Goal: Task Accomplishment & Management: Use online tool/utility

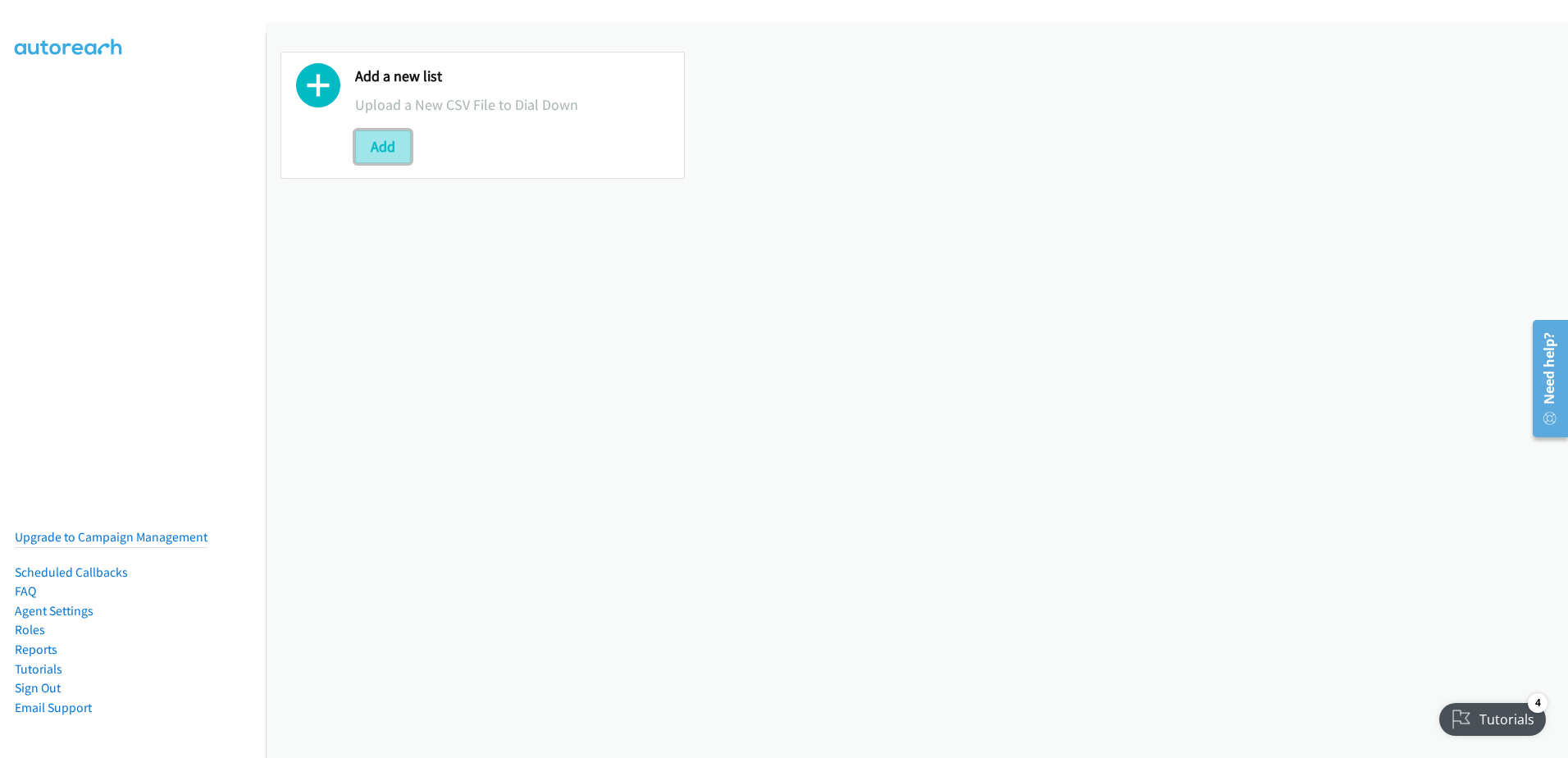
click at [390, 149] on button "Add" at bounding box center [383, 147] width 56 height 33
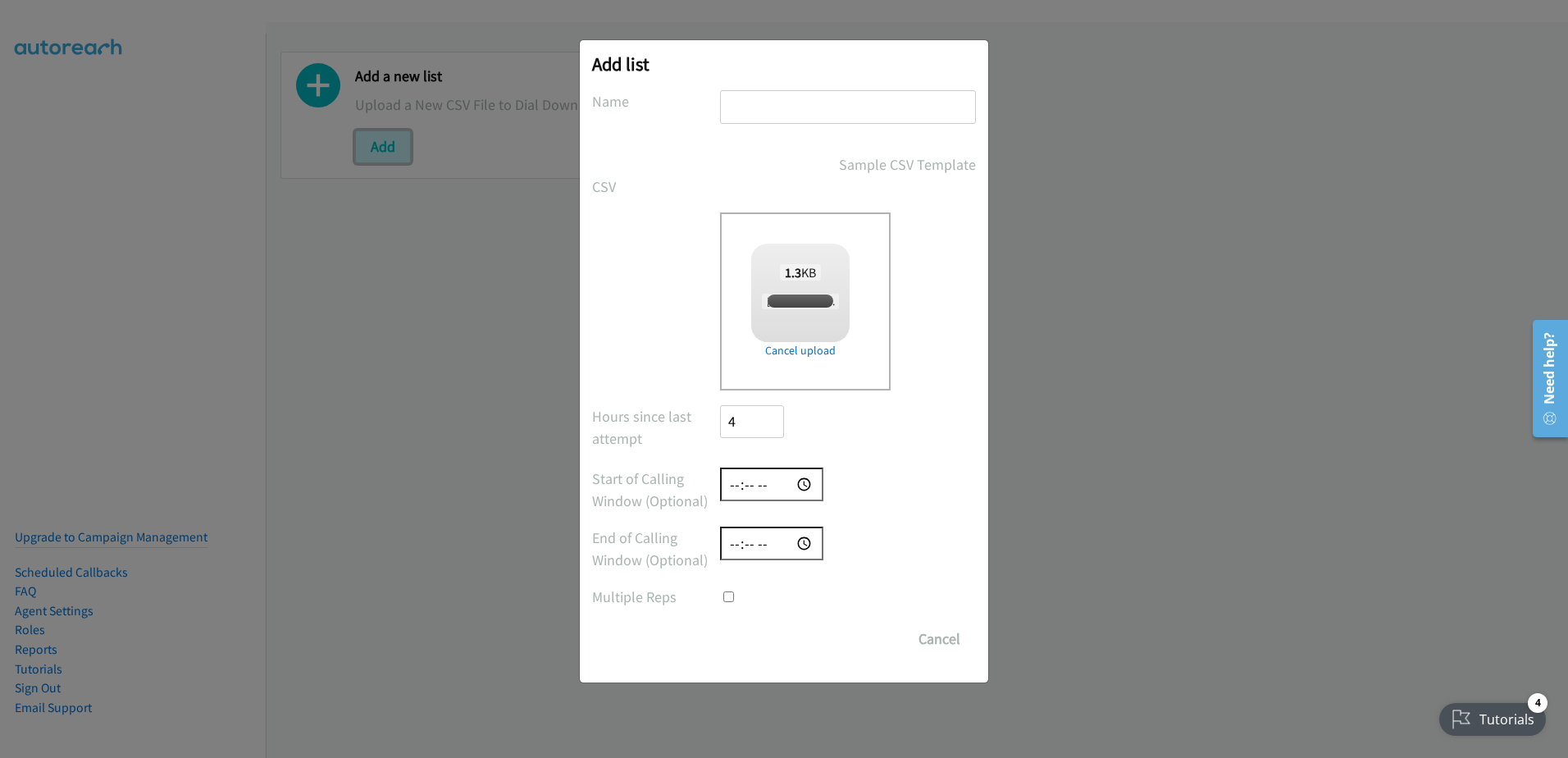
checkbox input "true"
click at [827, 95] on input "text" at bounding box center [848, 106] width 256 height 33
type input "09/04"
click at [720, 622] on input "Save List" at bounding box center [763, 639] width 86 height 33
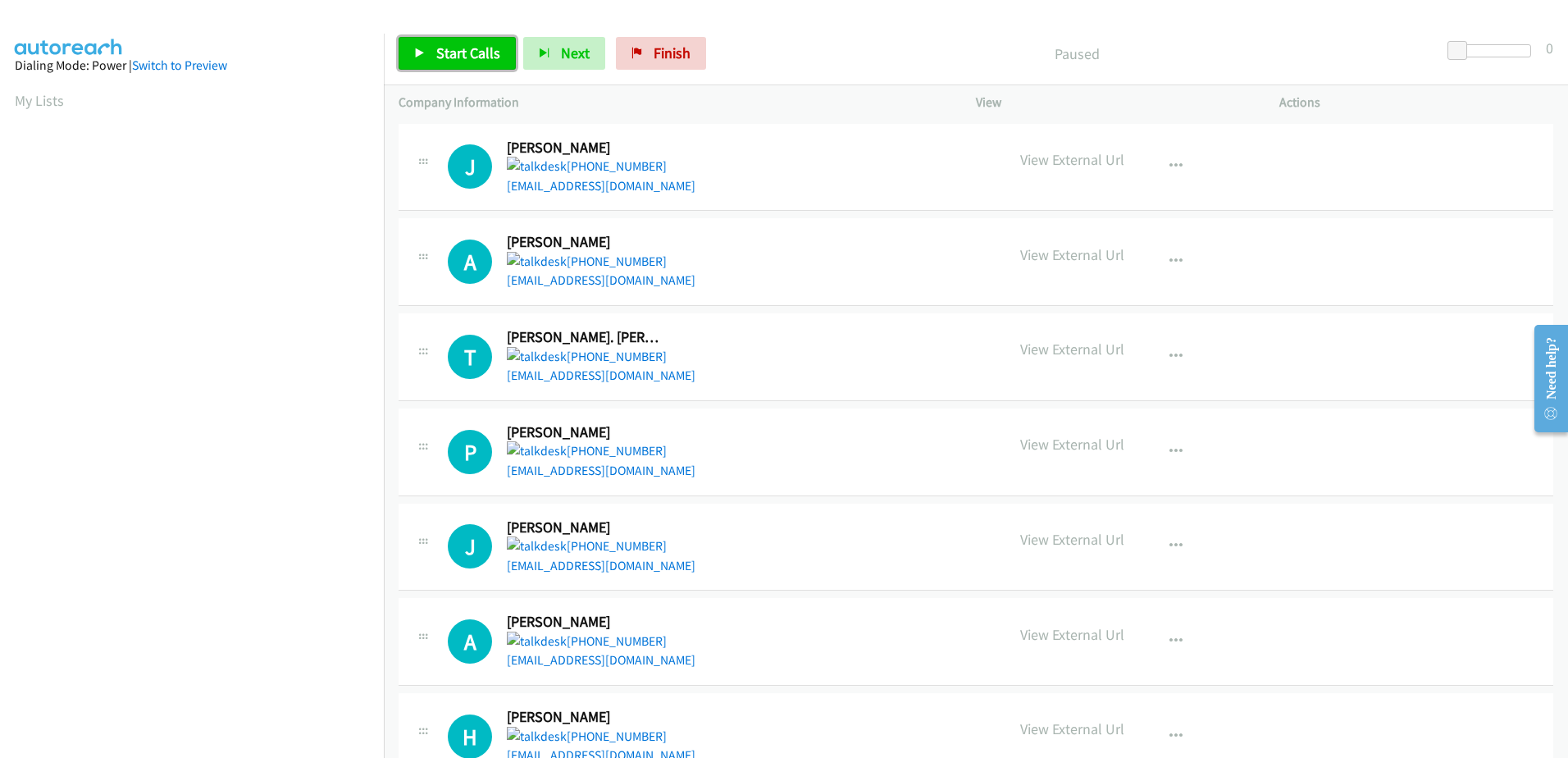
click at [441, 44] on span "Start Calls" at bounding box center [468, 53] width 64 height 19
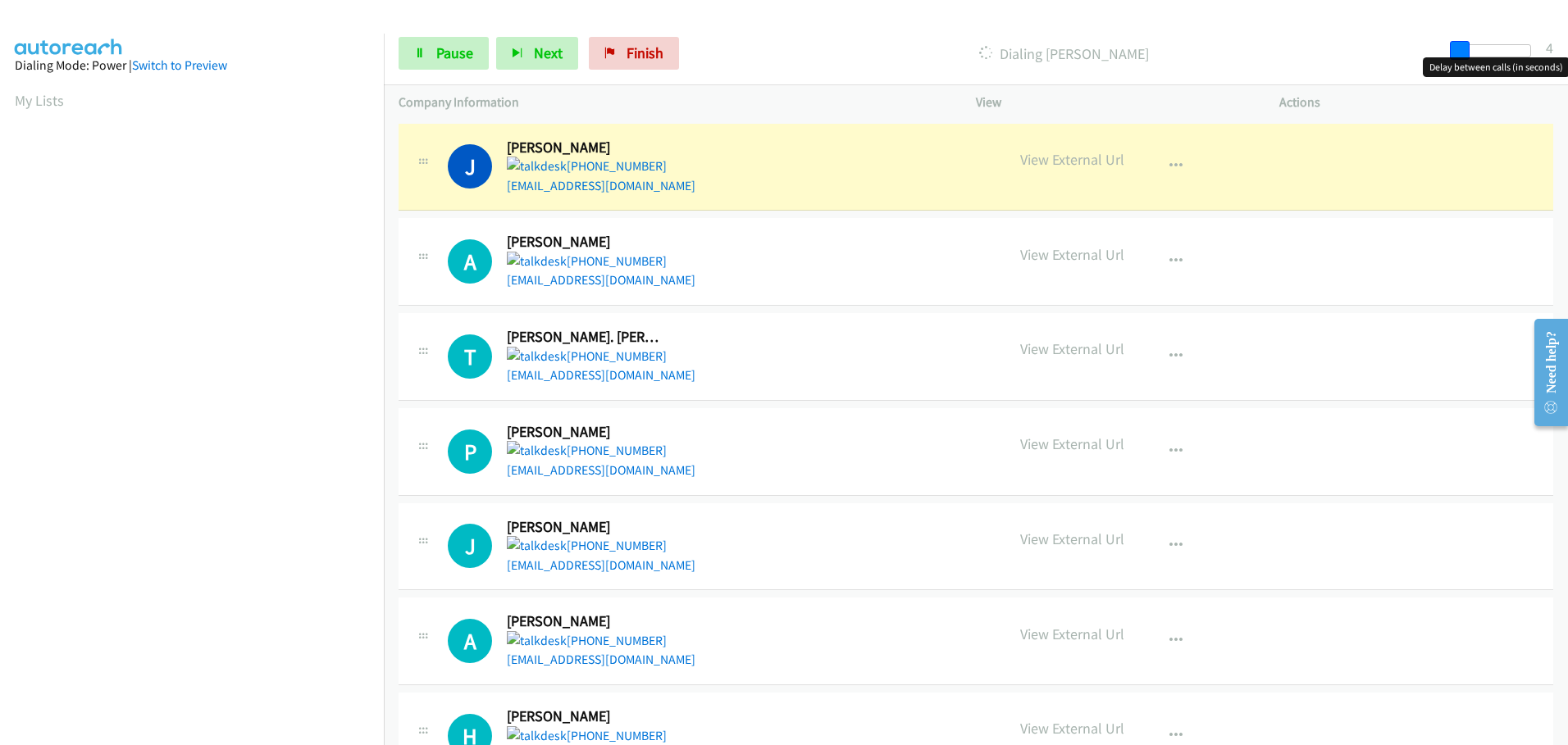
click at [1463, 51] on span at bounding box center [1459, 51] width 20 height 20
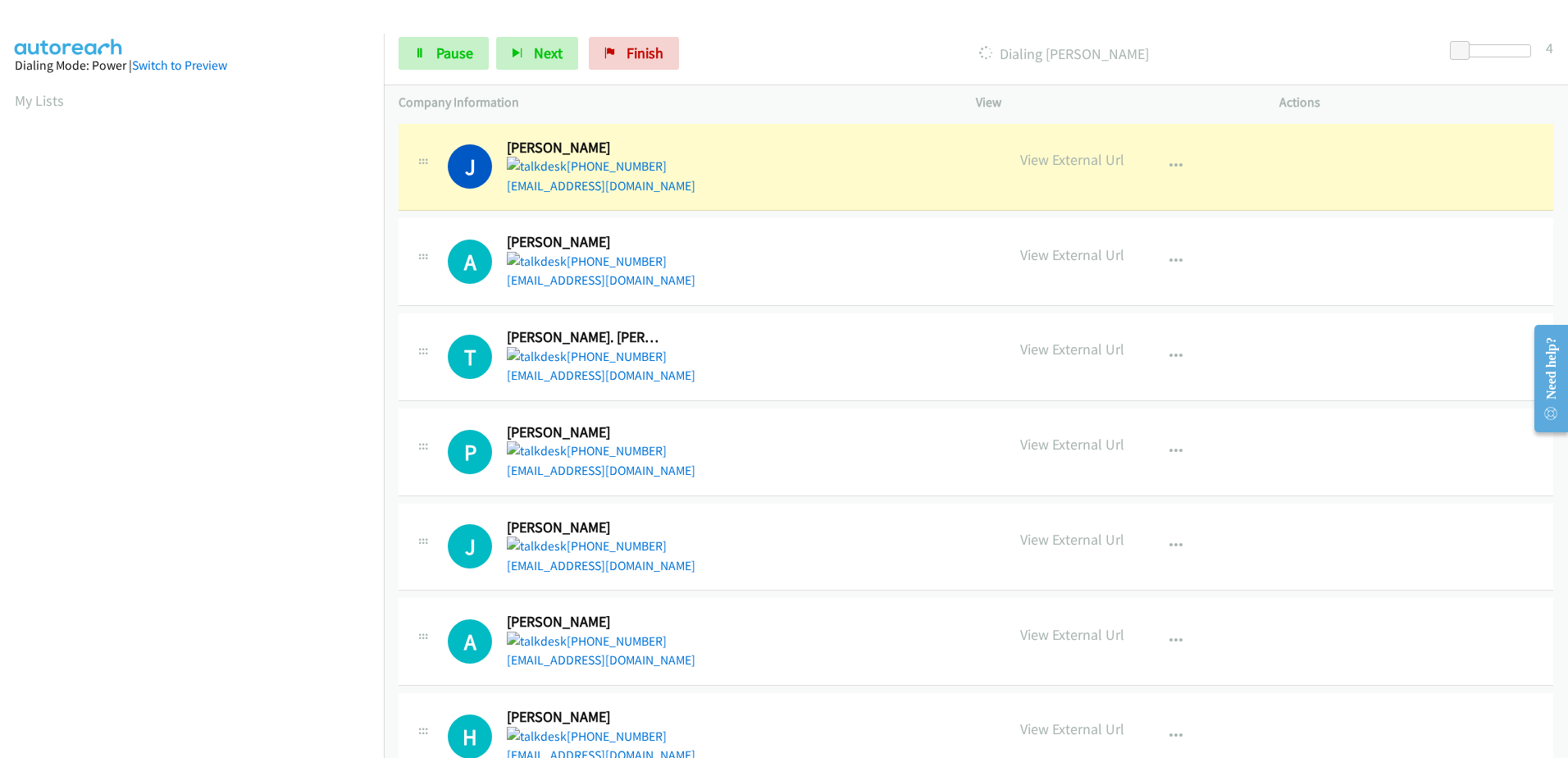
scroll to position [162, 0]
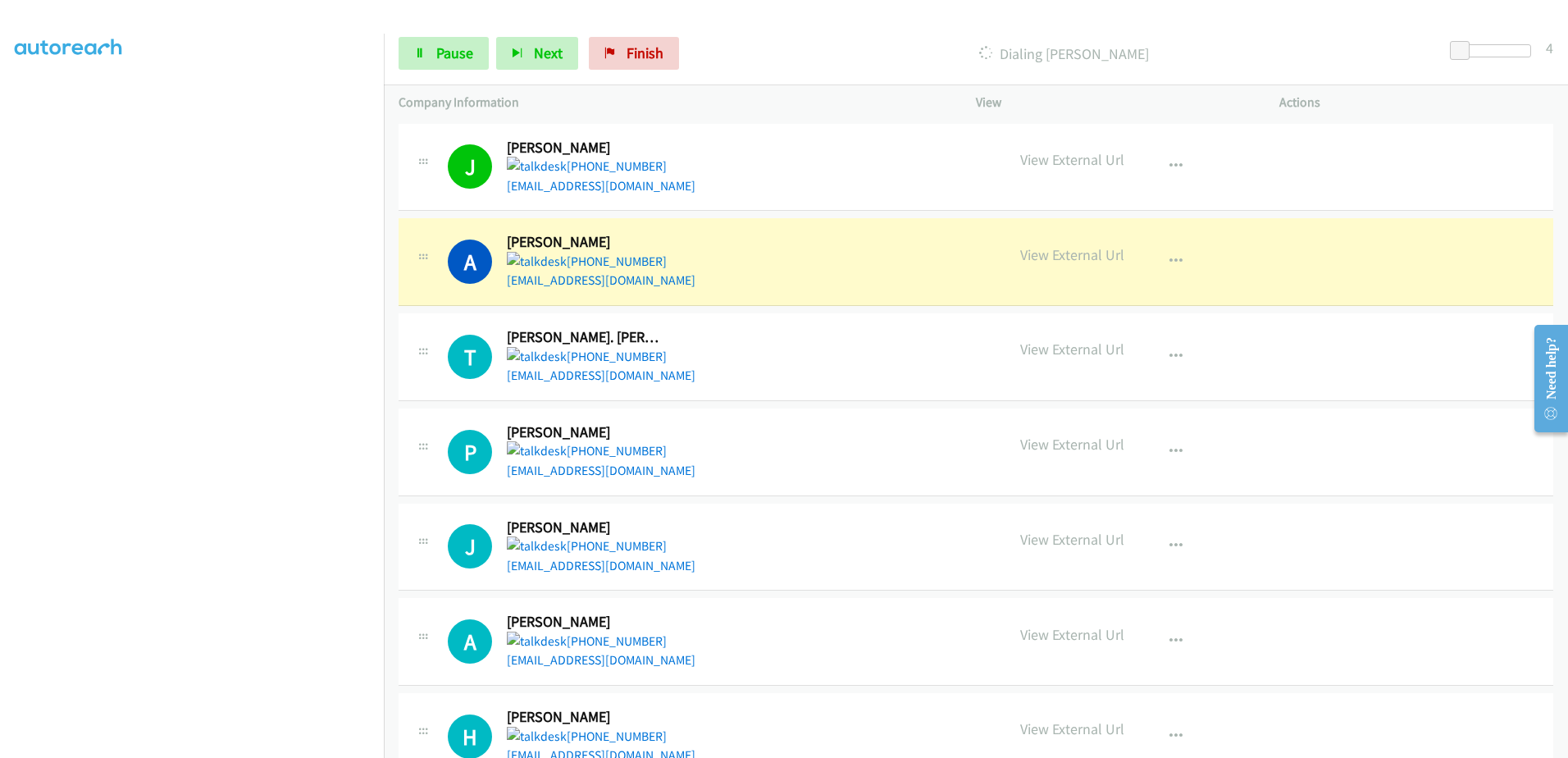
drag, startPoint x: 764, startPoint y: 39, endPoint x: 693, endPoint y: 92, distance: 88.6
click at [764, 39] on div "Dialing Alfred Coger" at bounding box center [1063, 53] width 754 height 33
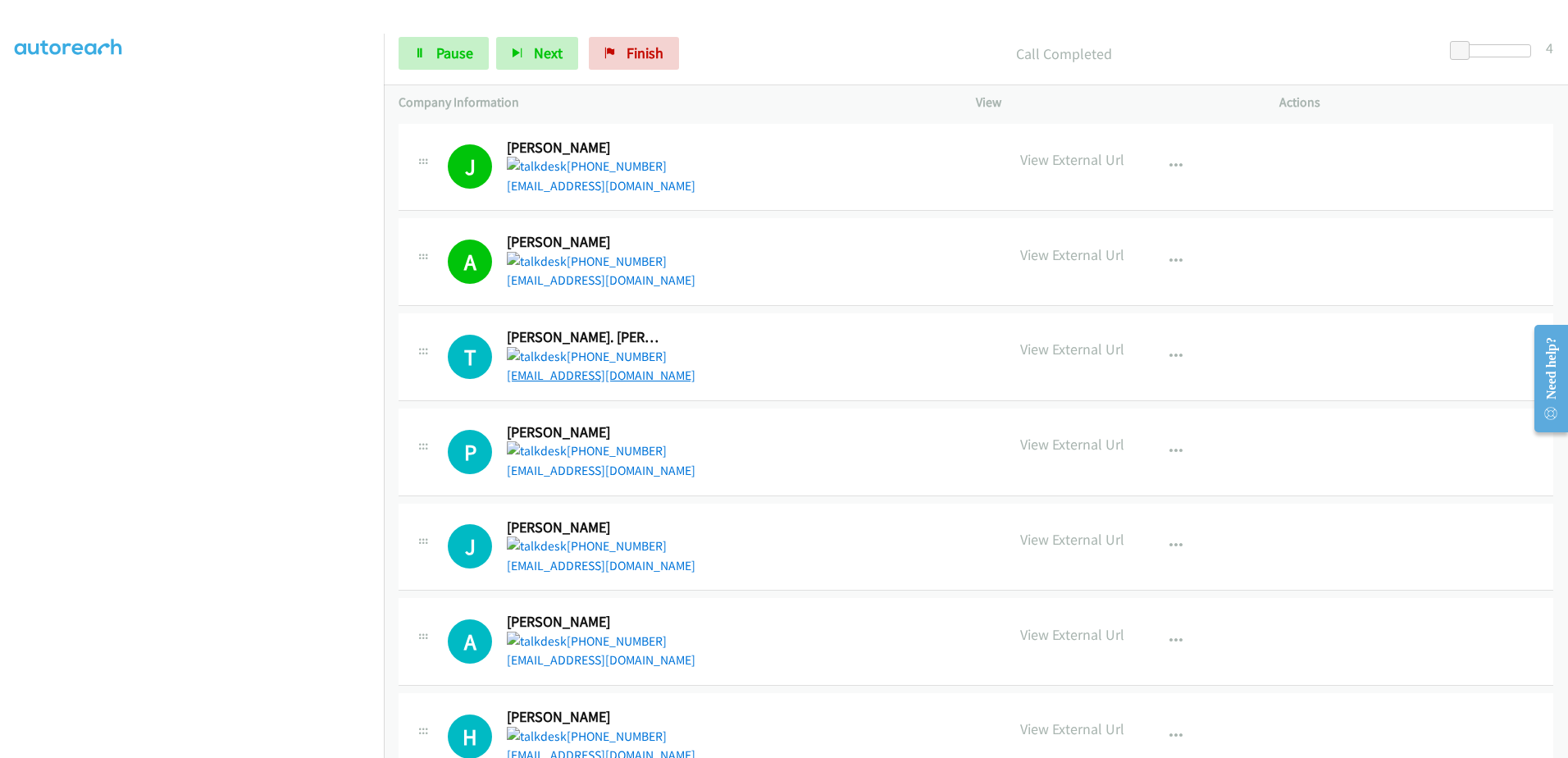
drag, startPoint x: 653, startPoint y: 367, endPoint x: 572, endPoint y: 380, distance: 82.0
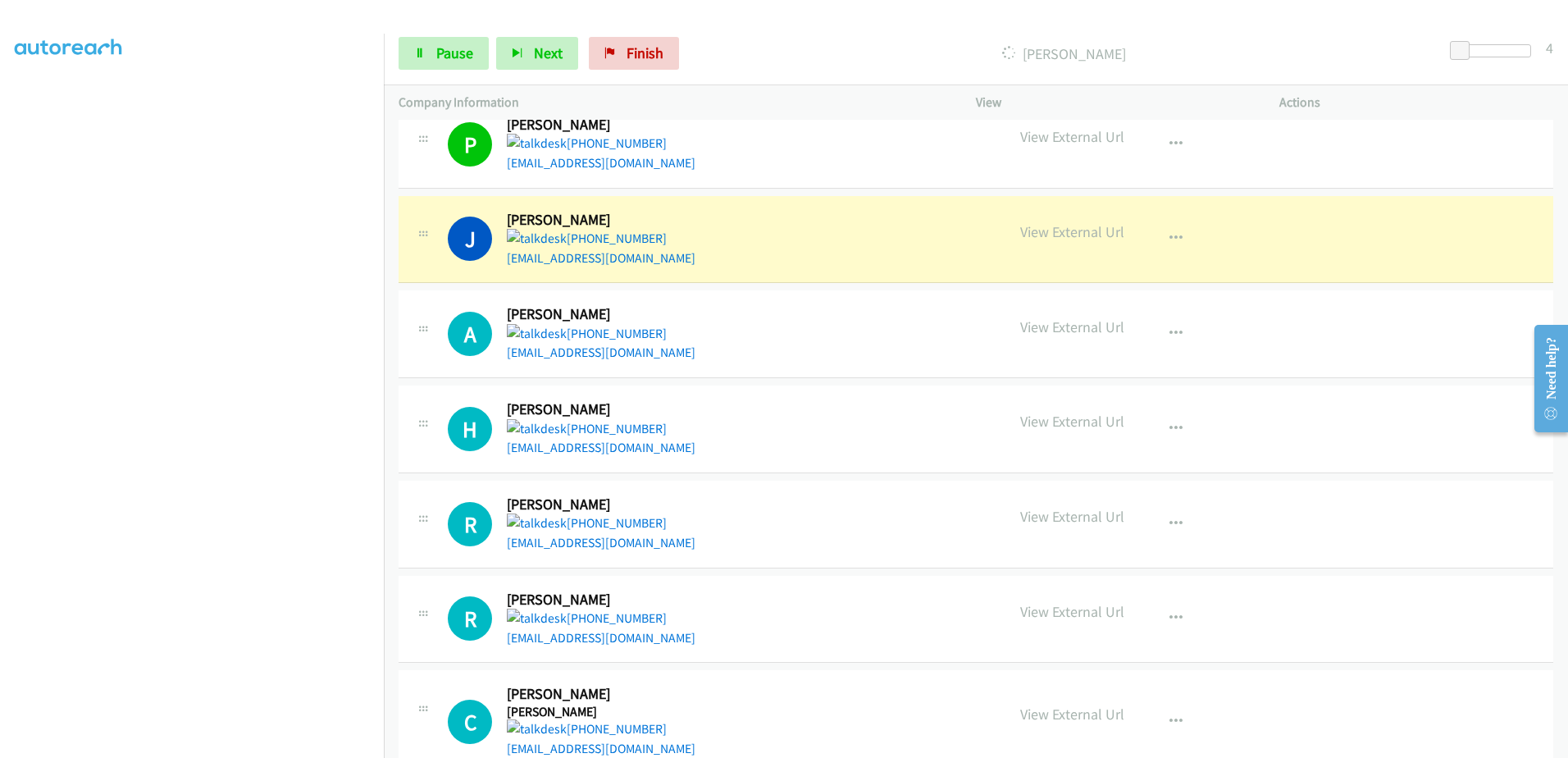
scroll to position [410, 0]
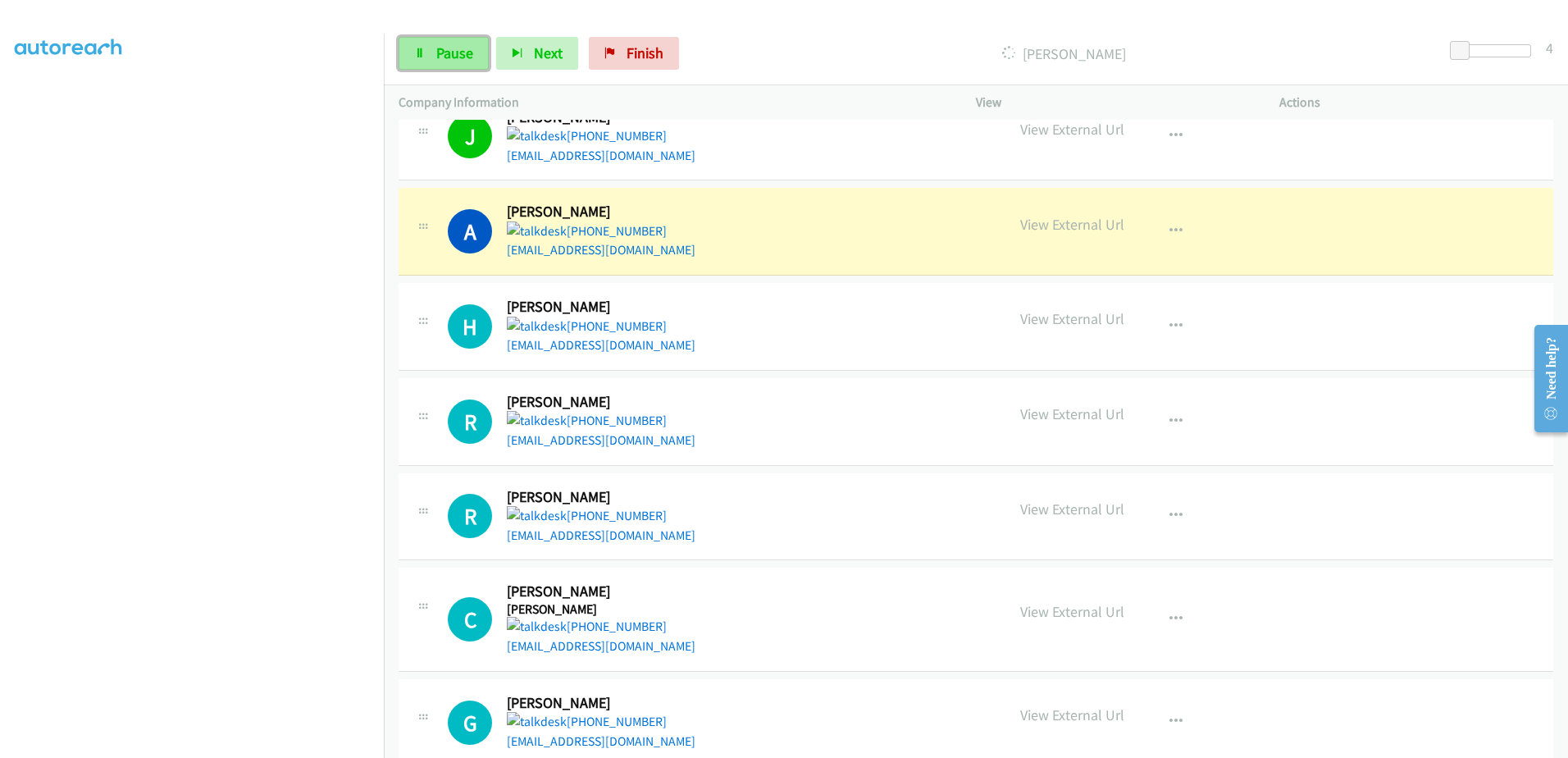
click at [434, 69] on link "Pause" at bounding box center [443, 53] width 90 height 33
click at [492, 58] on span "Start Calls" at bounding box center [468, 53] width 64 height 19
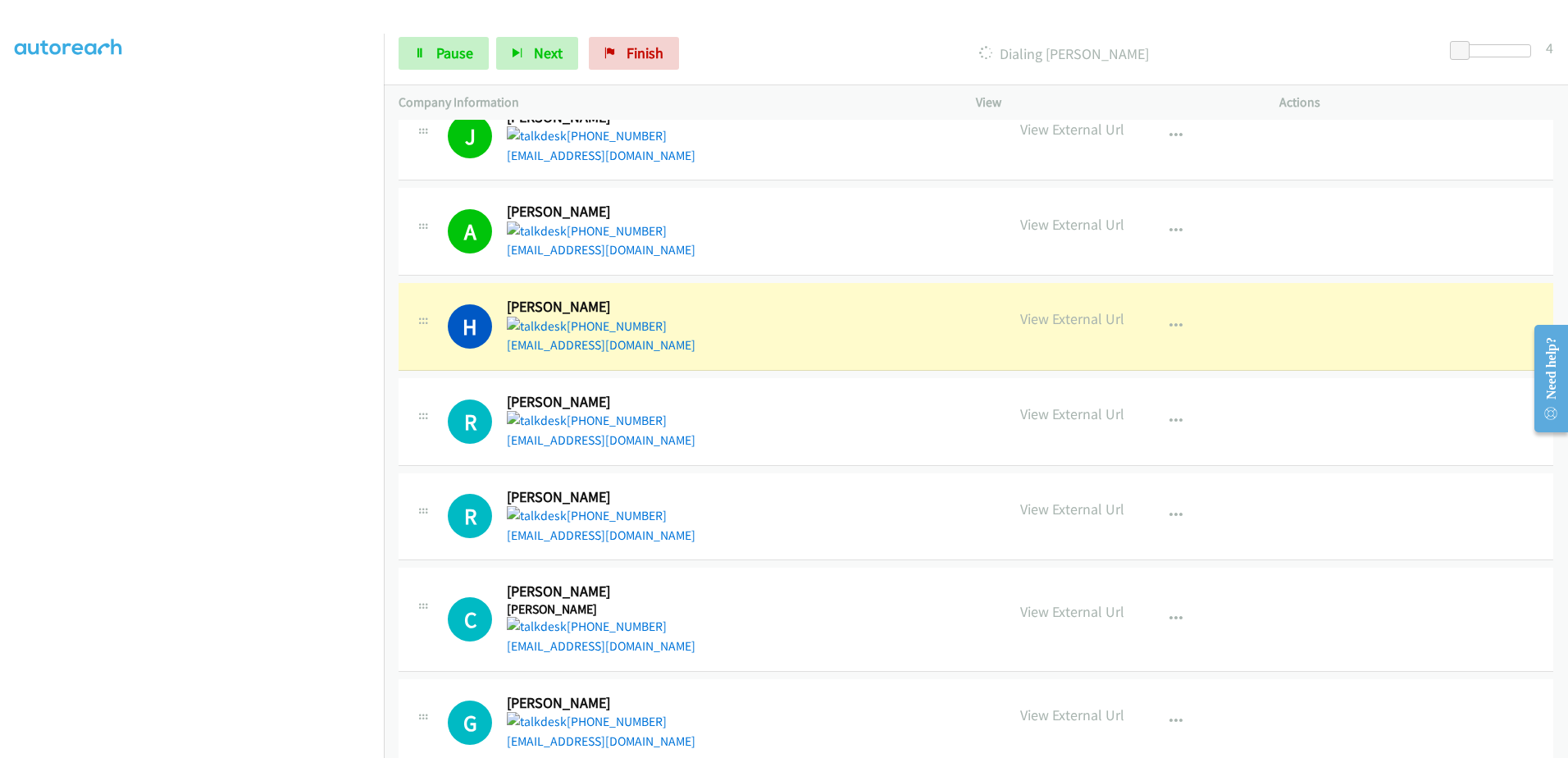
click at [896, 85] on div "Company Information" at bounding box center [672, 102] width 578 height 34
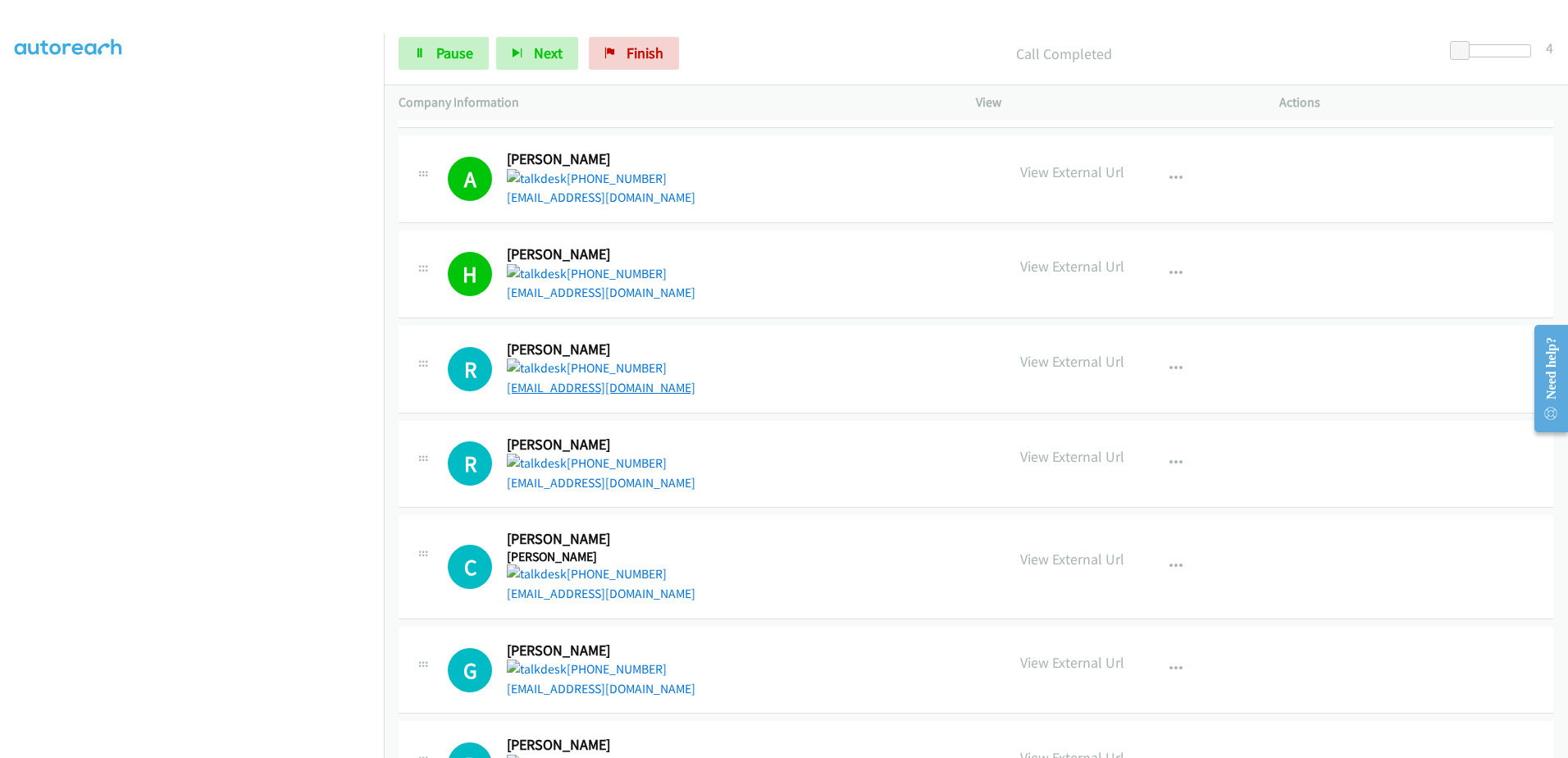
scroll to position [492, 0]
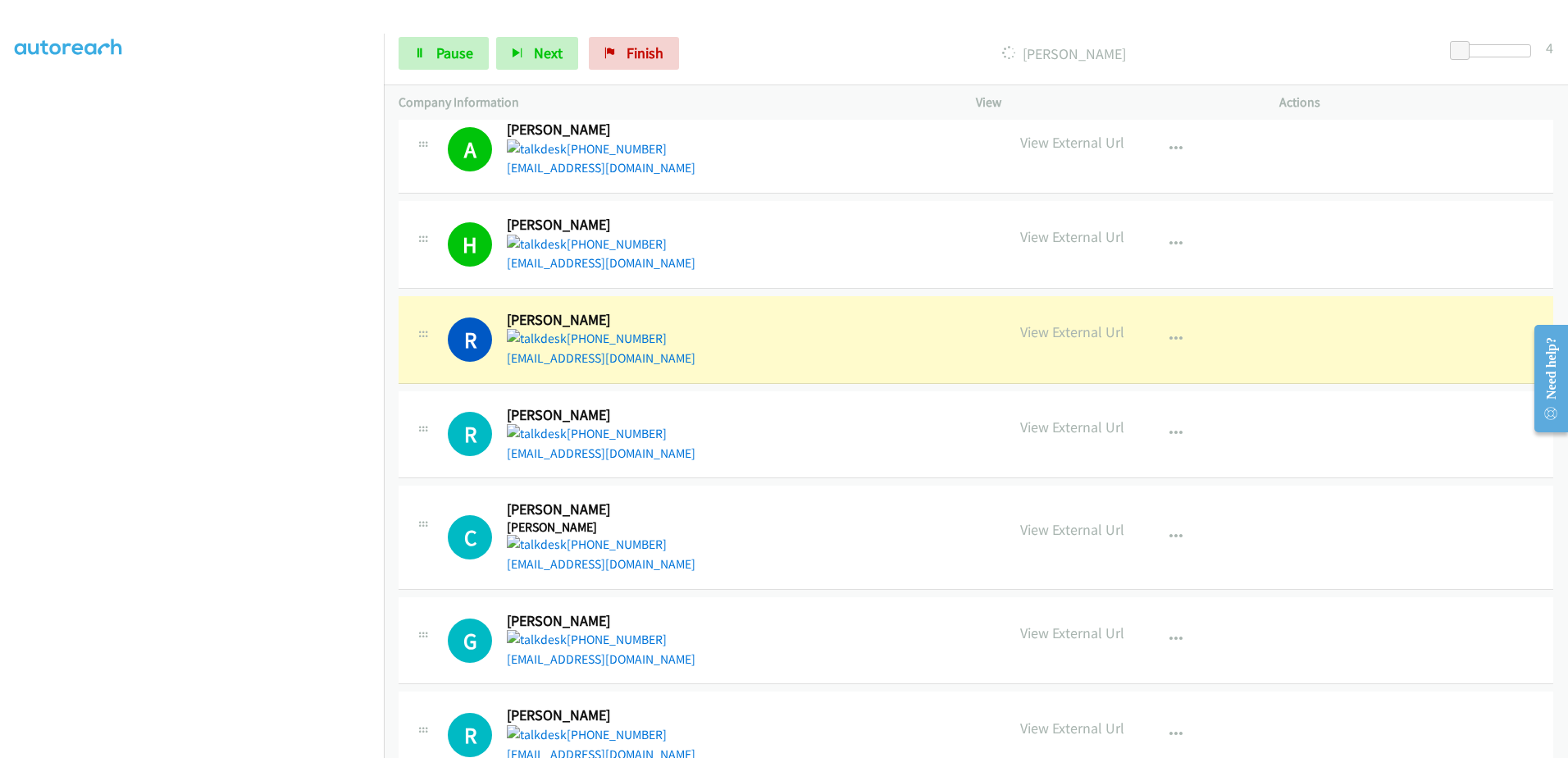
click at [776, 61] on p "Dialing Richard L. Frohock" at bounding box center [1063, 54] width 725 height 22
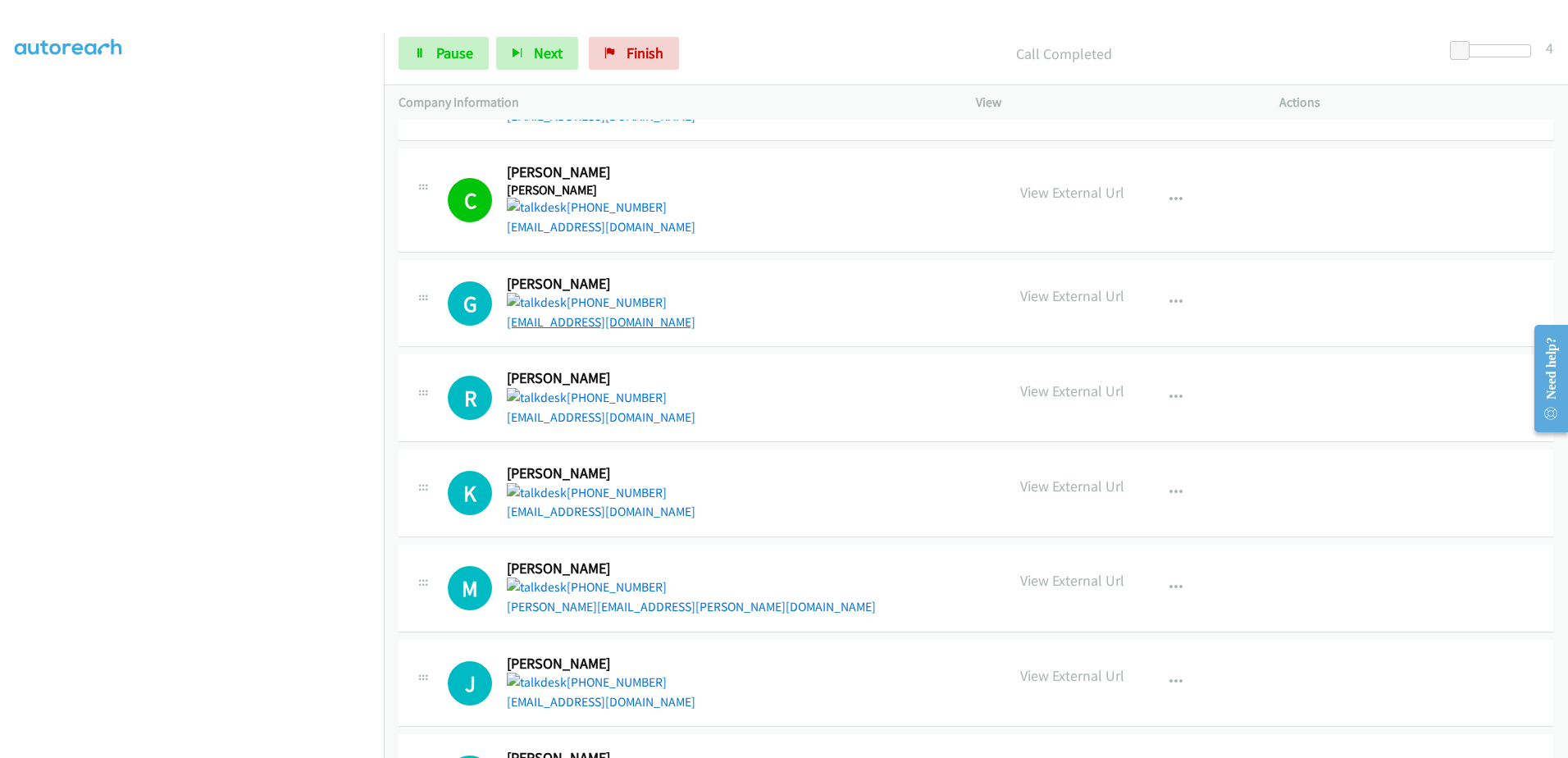
scroll to position [831, 0]
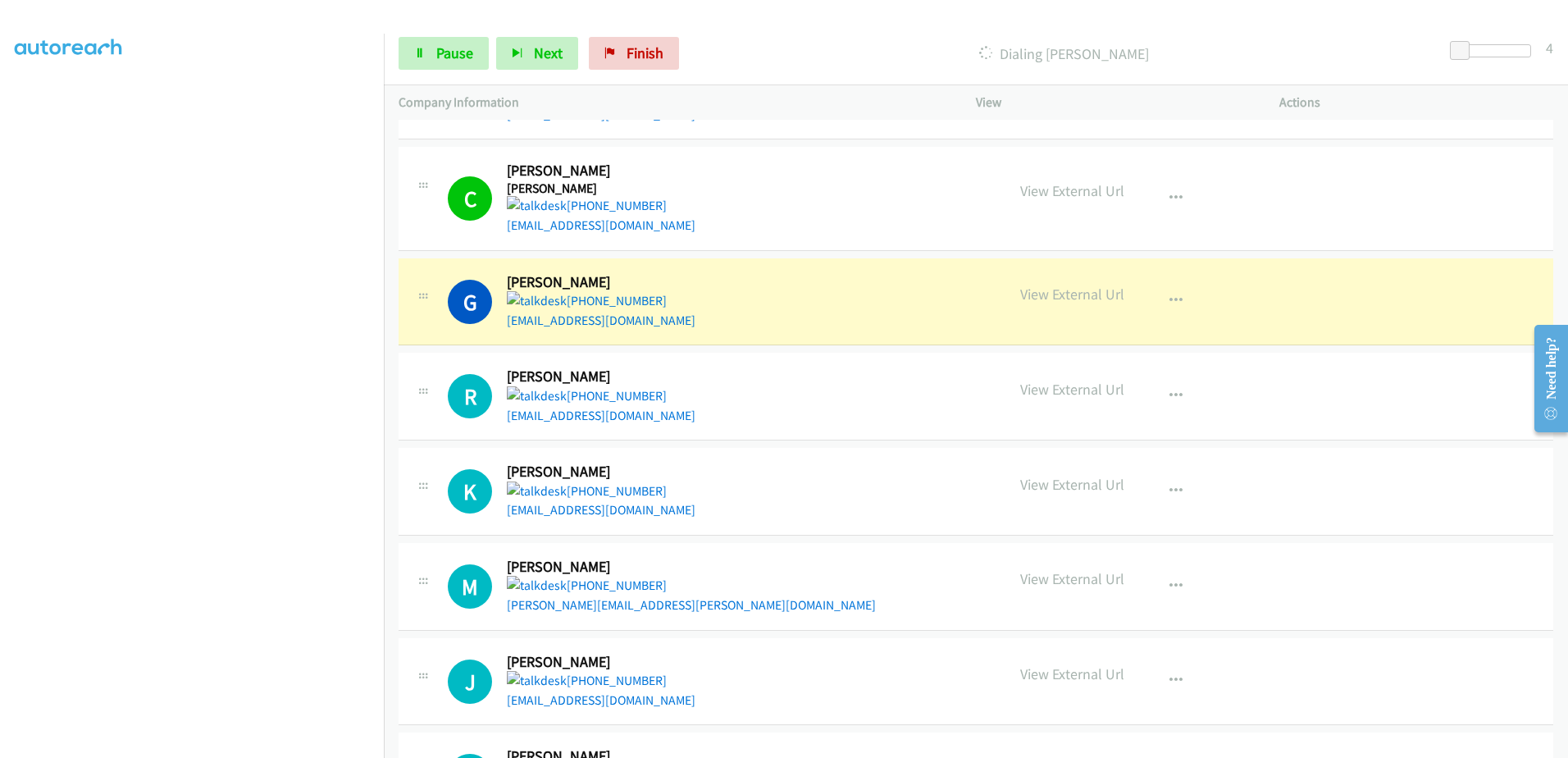
drag, startPoint x: 897, startPoint y: 87, endPoint x: 905, endPoint y: 85, distance: 8.2
click at [897, 87] on div "Company Information" at bounding box center [672, 102] width 578 height 34
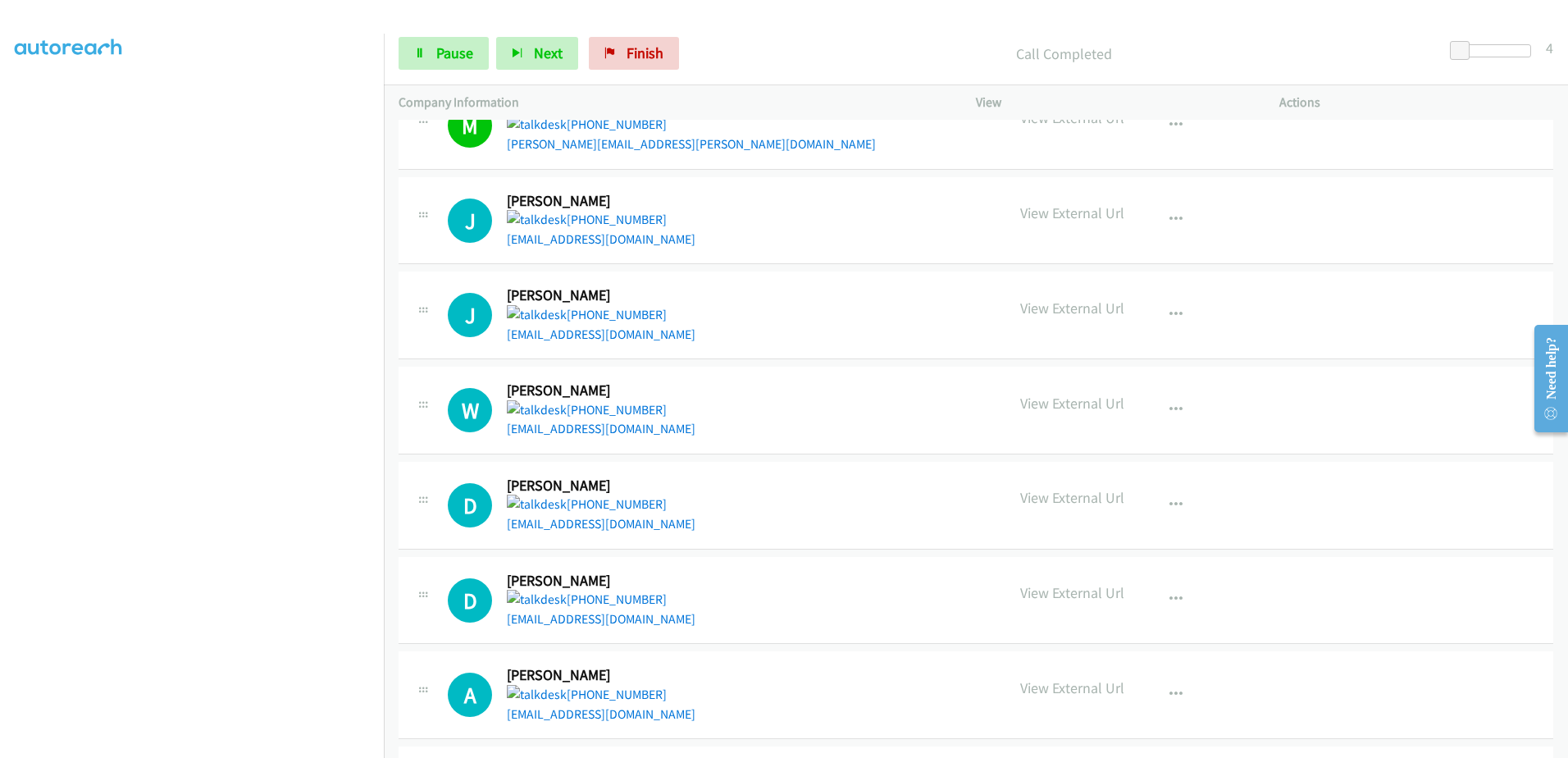
scroll to position [1323, 0]
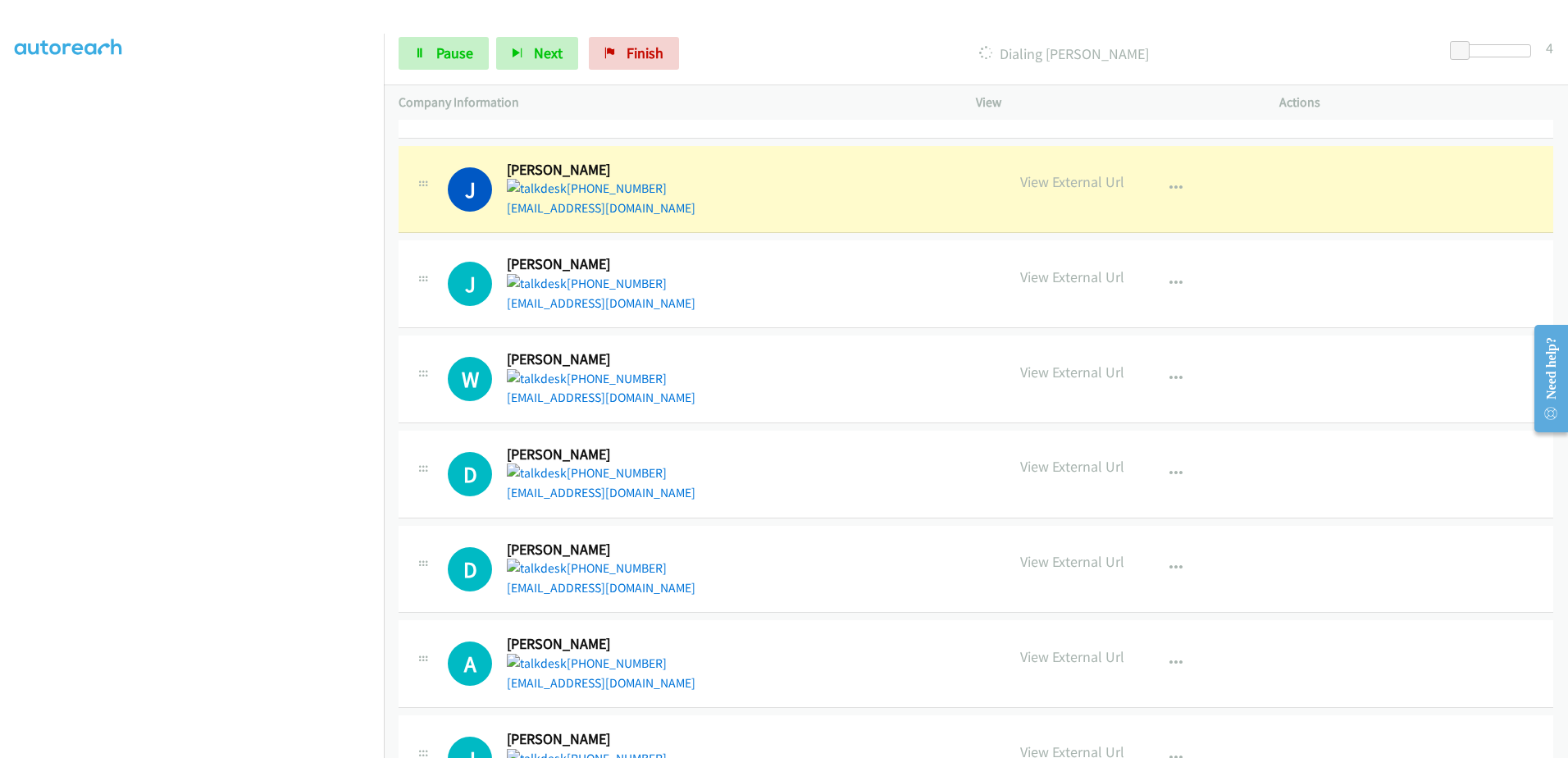
click at [854, 66] on div "Dialing John Addison" at bounding box center [1063, 53] width 754 height 33
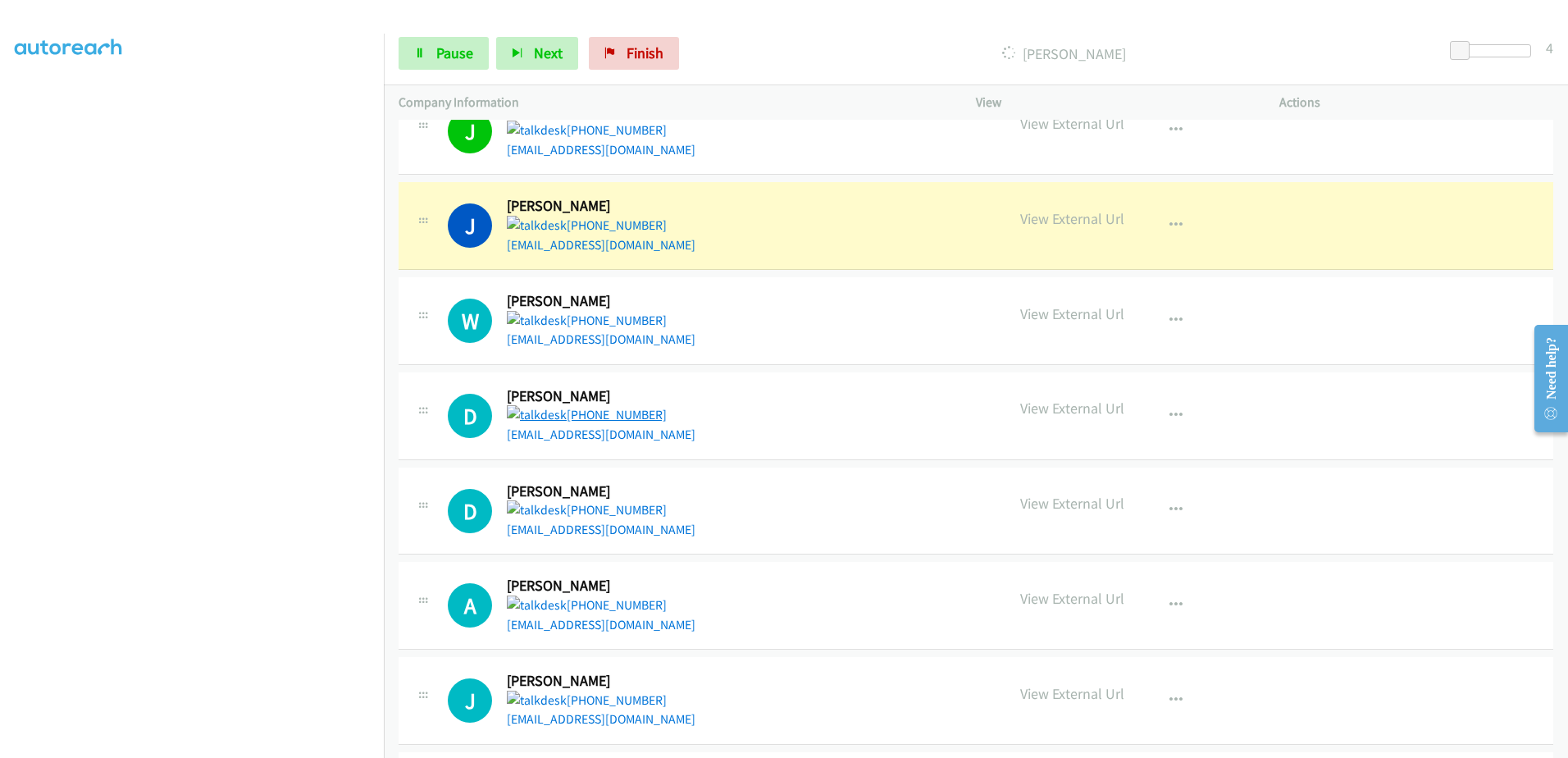
scroll to position [1487, 0]
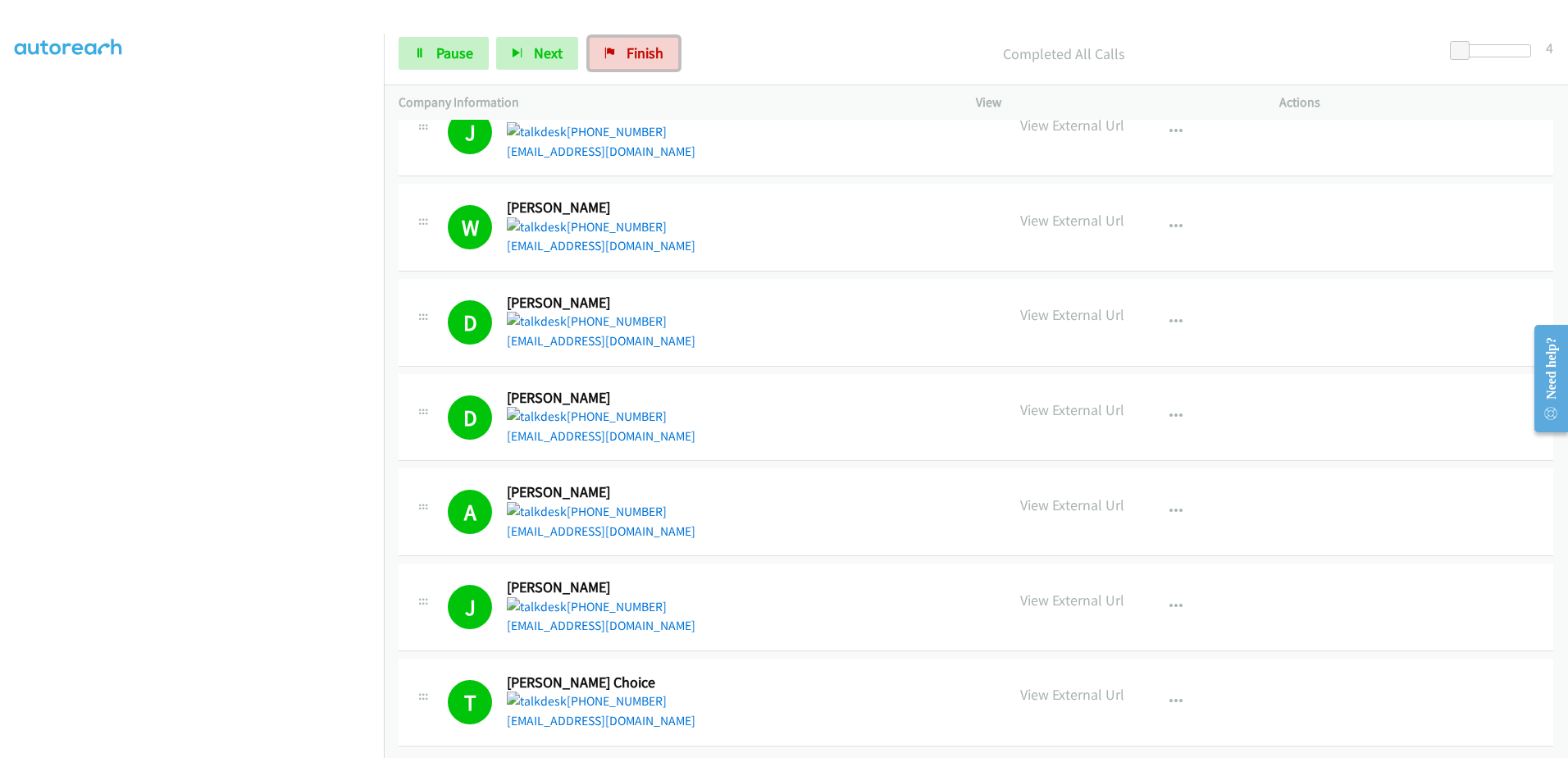
drag, startPoint x: 634, startPoint y: 57, endPoint x: 889, endPoint y: 53, distance: 255.0
click at [634, 57] on span "Finish" at bounding box center [645, 53] width 37 height 19
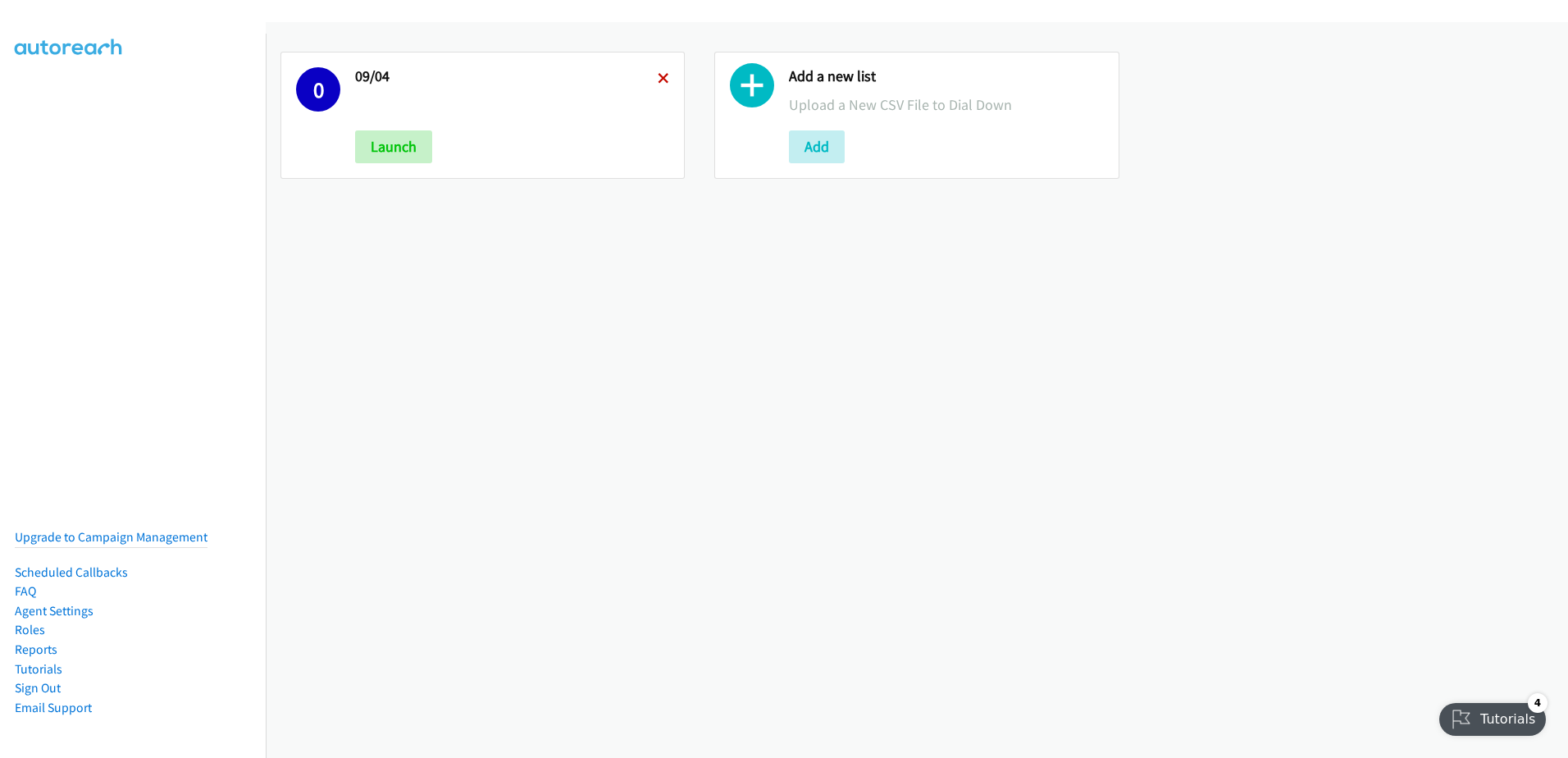
click at [657, 74] on icon at bounding box center [663, 79] width 11 height 11
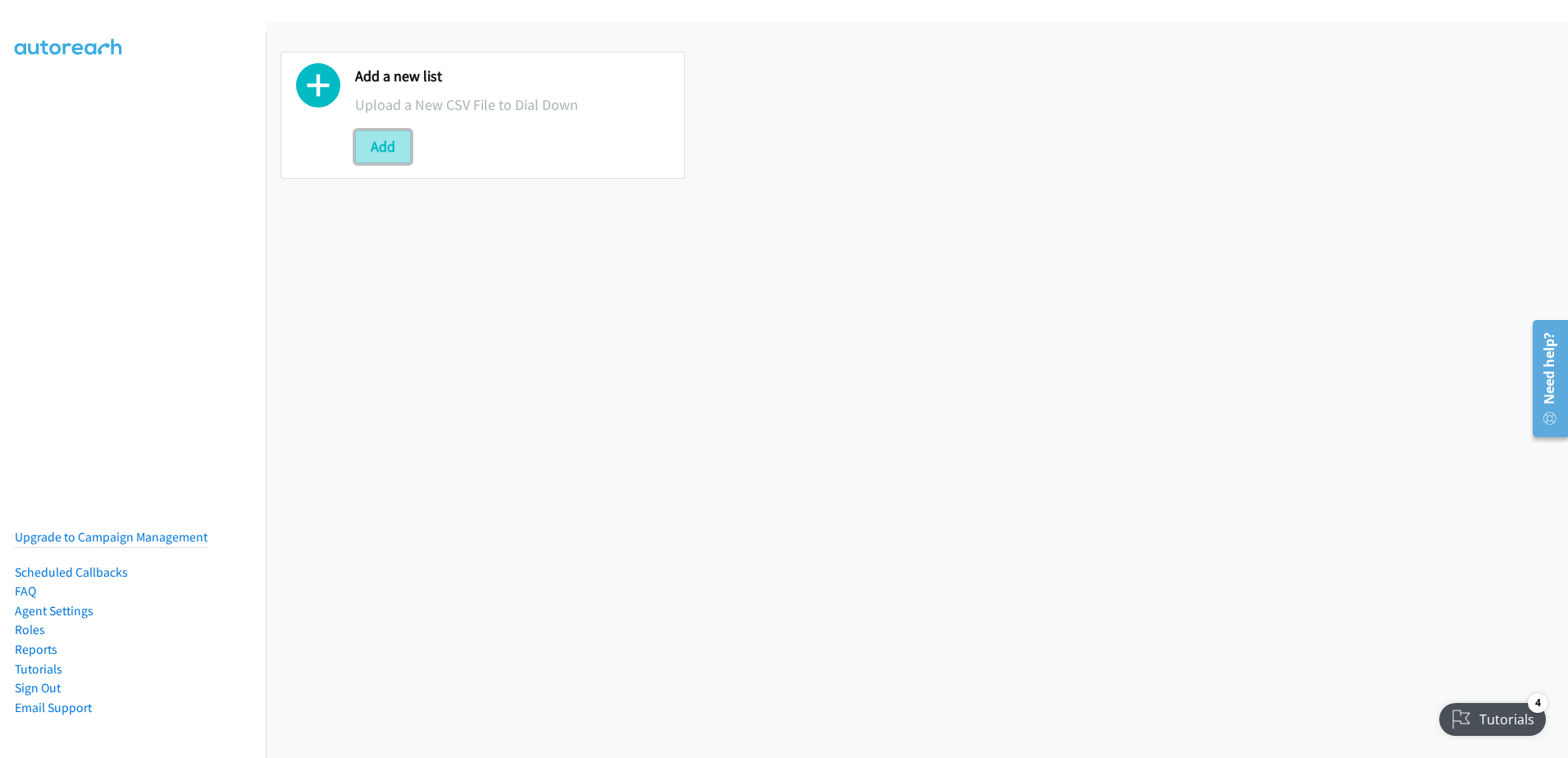
click at [373, 151] on button "Add" at bounding box center [383, 147] width 56 height 33
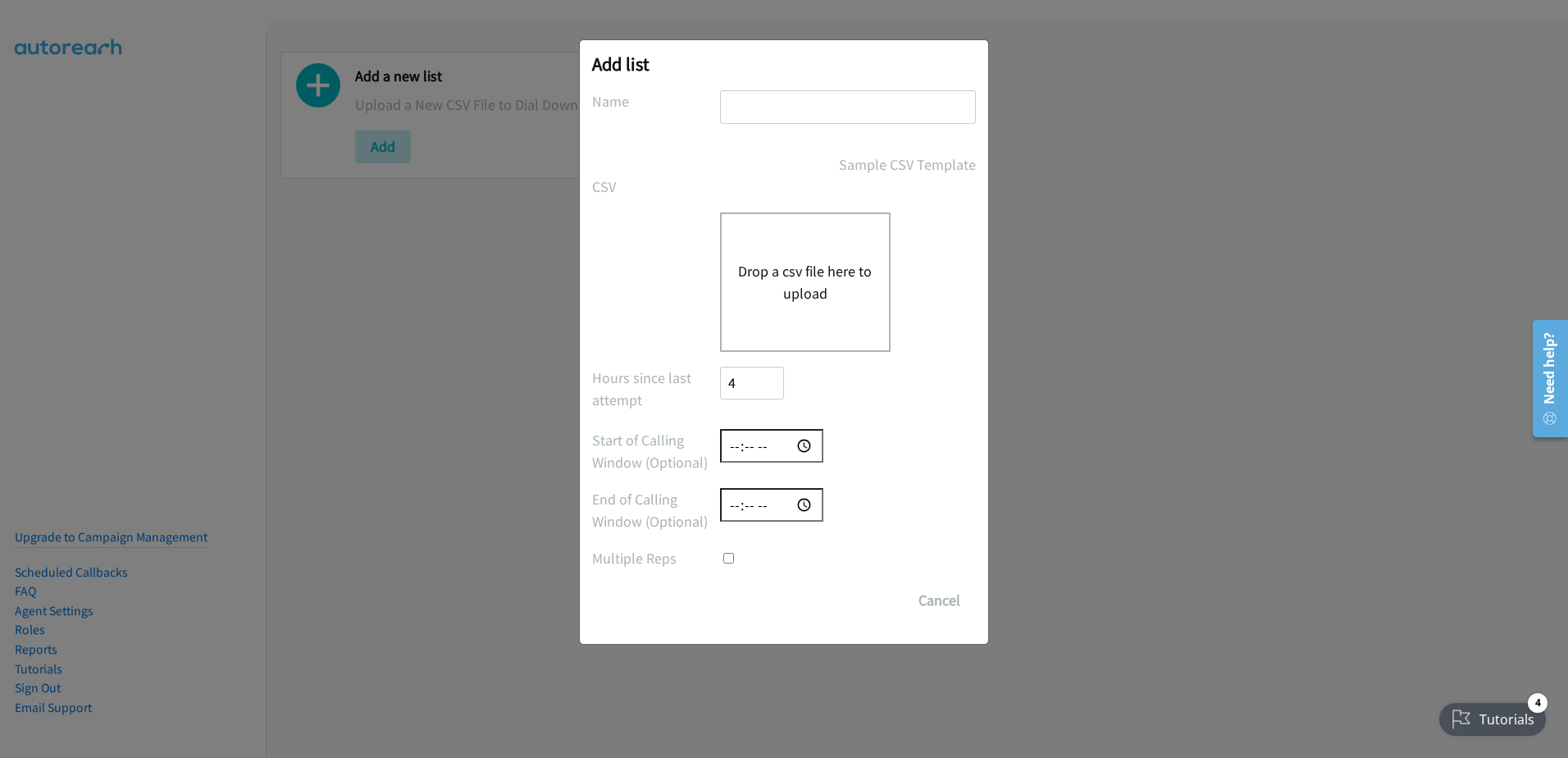
click at [785, 92] on input "text" at bounding box center [848, 106] width 256 height 33
type input "New leads 09/04"
click at [720, 584] on input "Save List" at bounding box center [736, 591] width 31 height 16
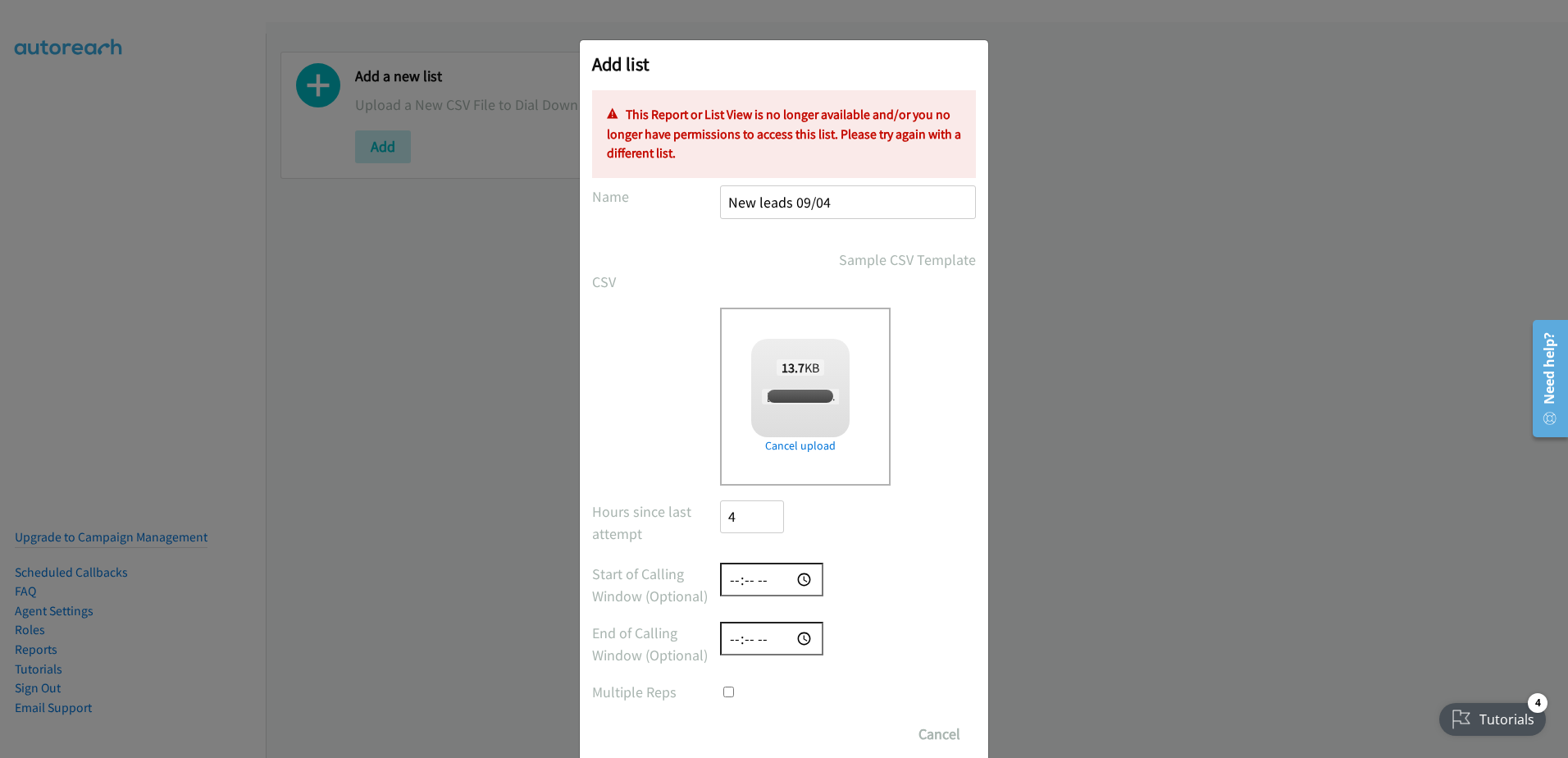
checkbox input "true"
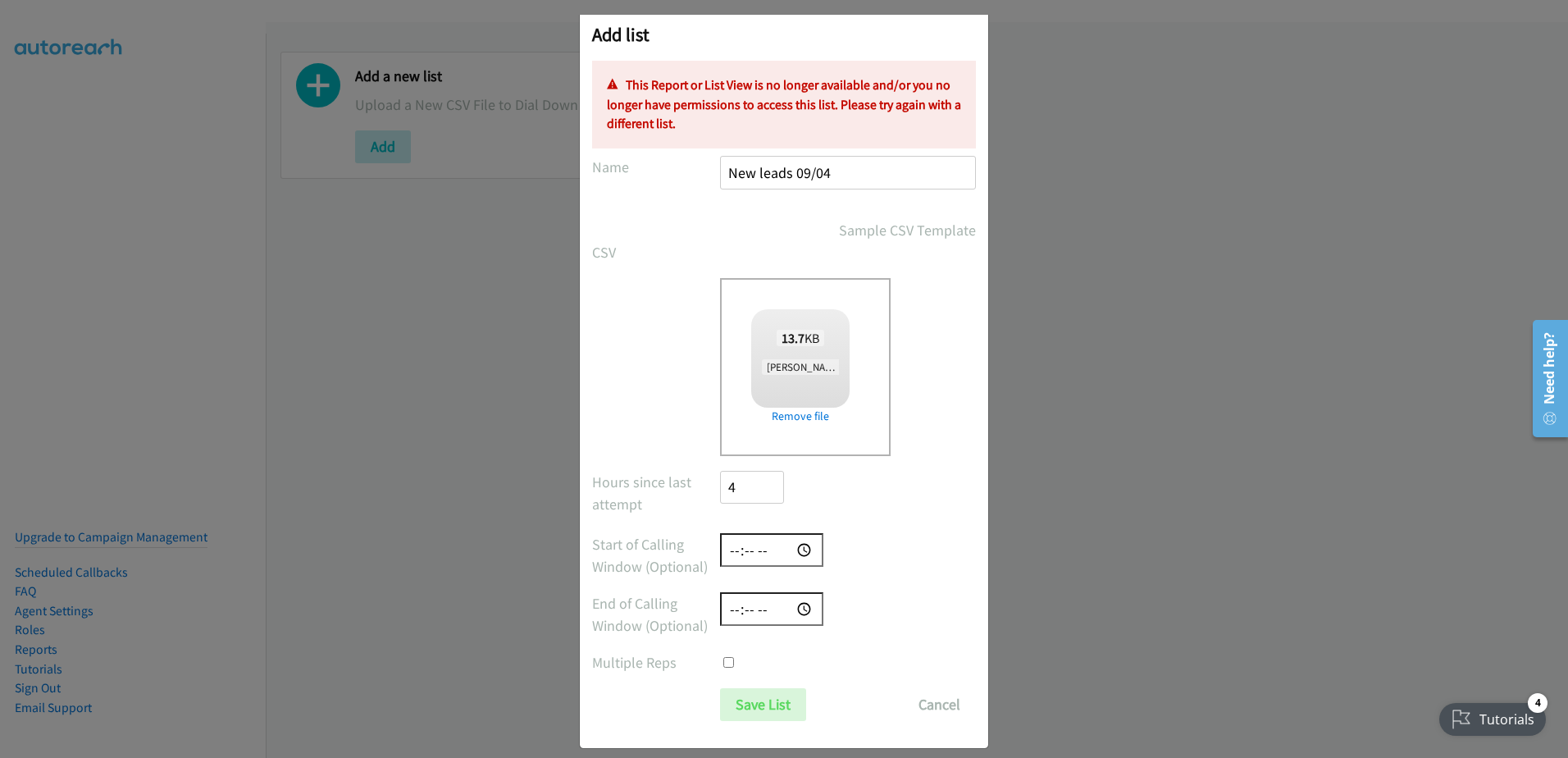
scroll to position [45, 0]
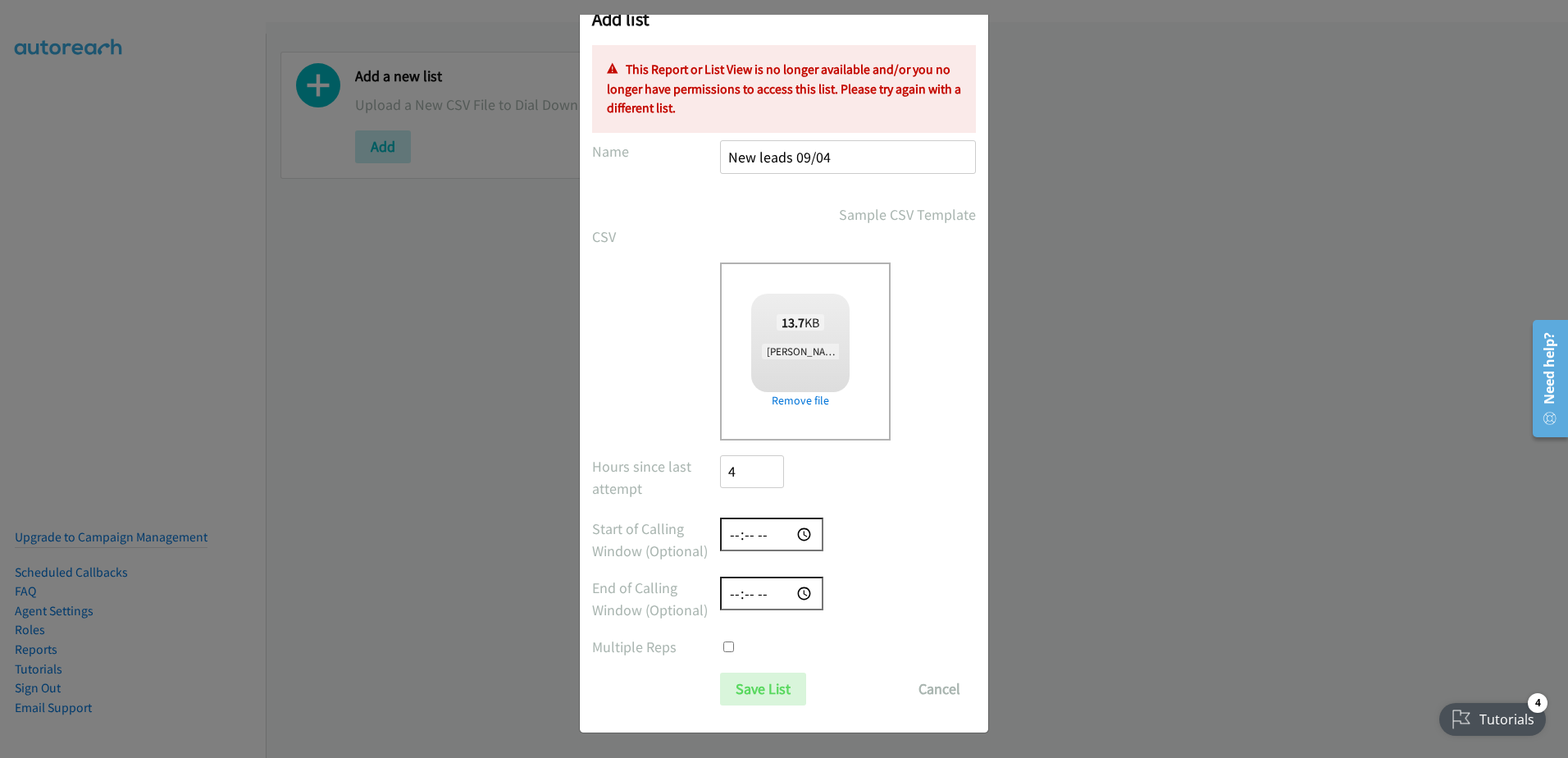
click at [810, 91] on p "This Report or List View is no longer available and/or you no longer have permi…" at bounding box center [784, 89] width 354 height 58
click at [1094, 96] on div "Add list No phone fields were returned for that Report or List View Please uplo…" at bounding box center [784, 386] width 1568 height 743
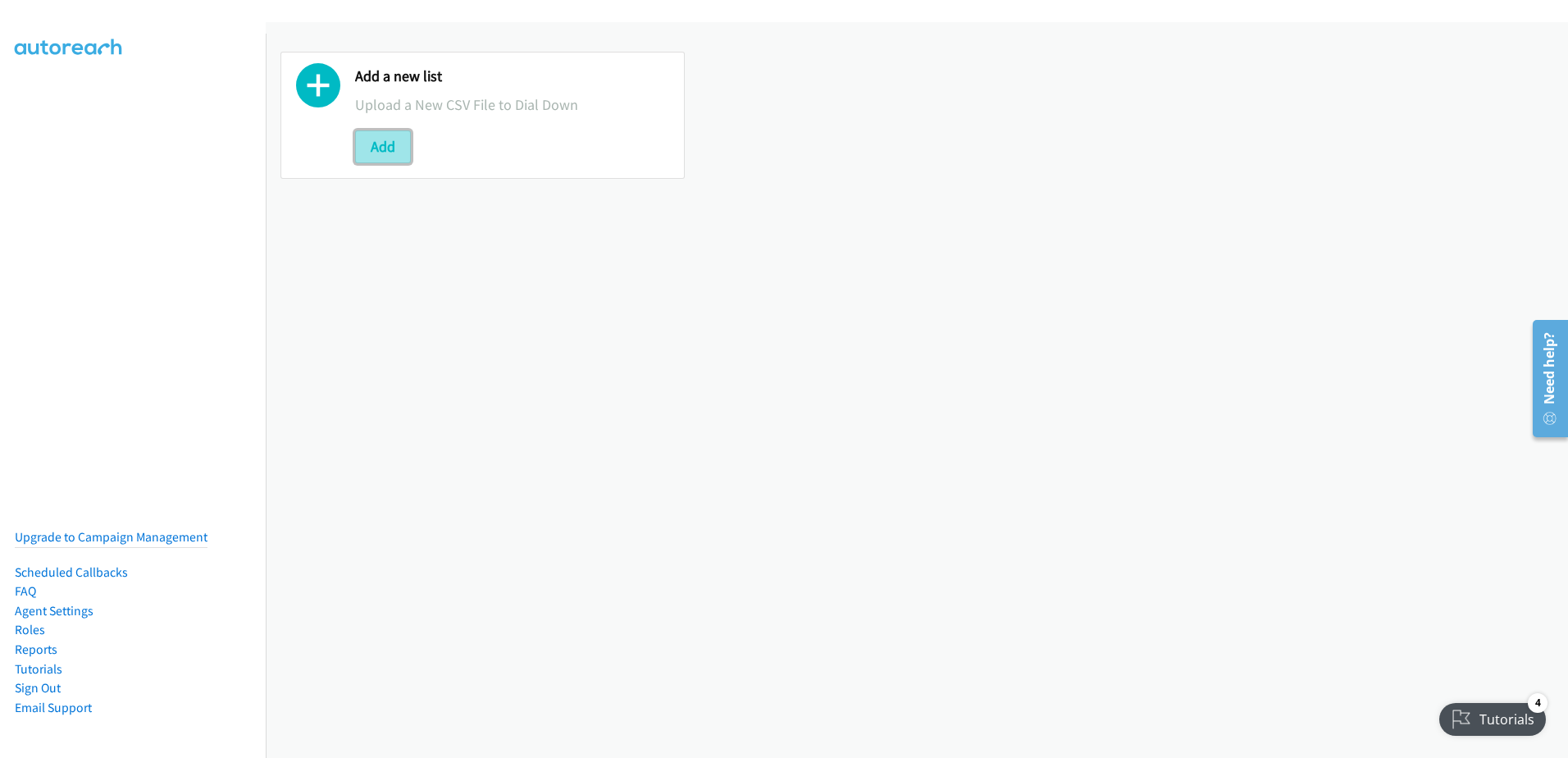
click at [388, 153] on button "Add" at bounding box center [383, 147] width 56 height 33
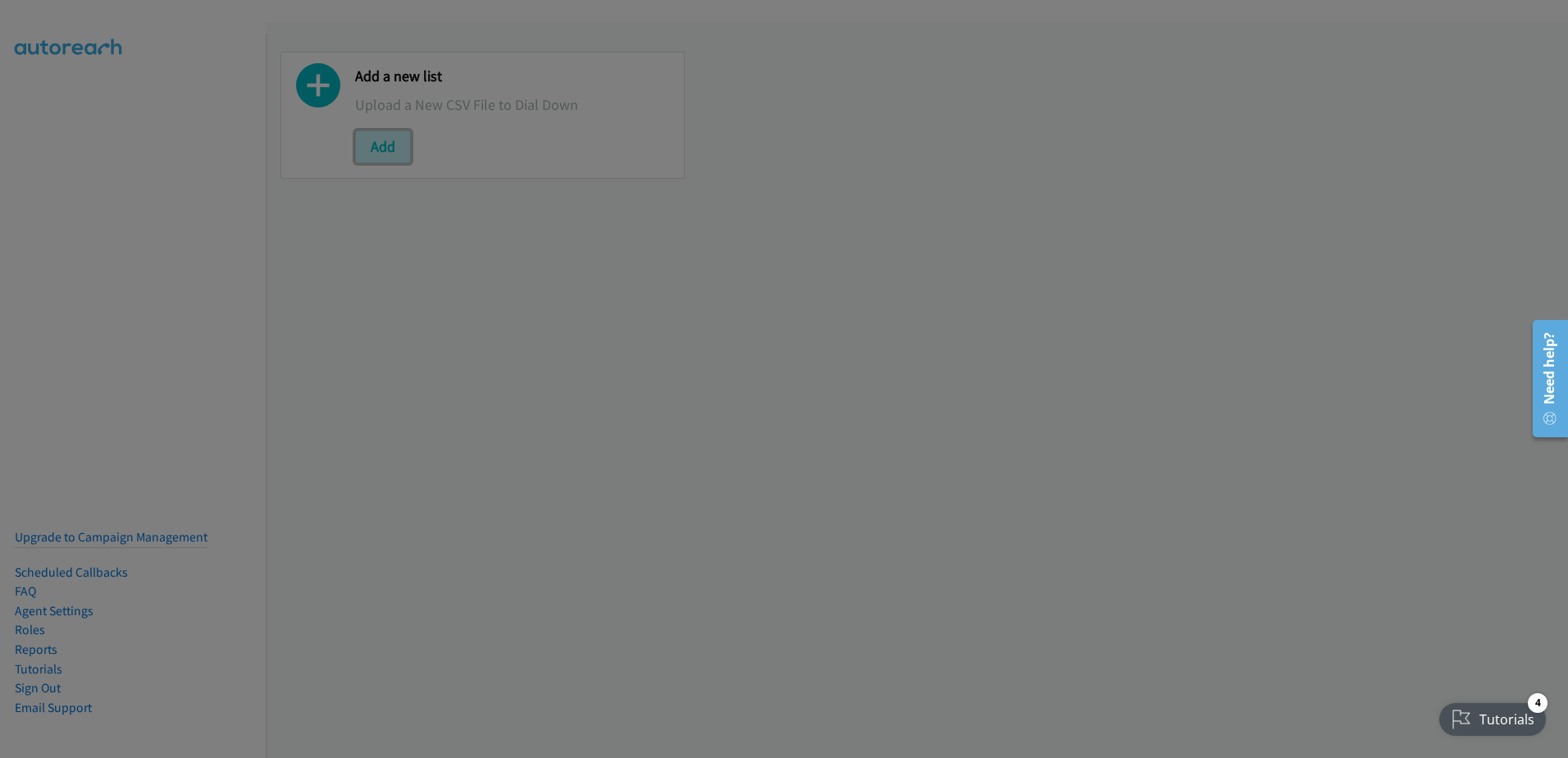
scroll to position [0, 0]
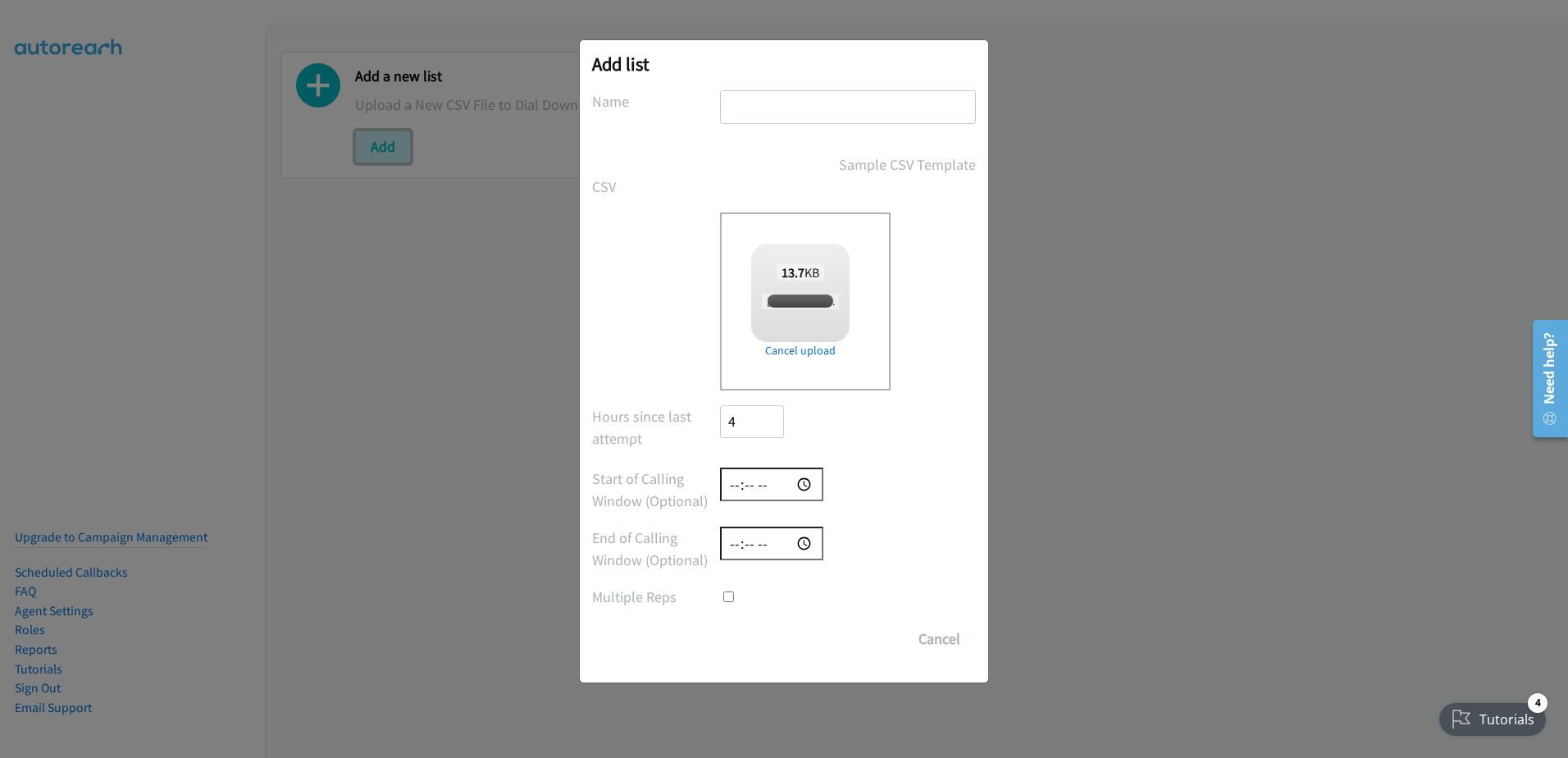
checkbox input "true"
click at [793, 102] on input "text" at bounding box center [848, 106] width 256 height 33
type input "New leads 09/04"
click at [772, 630] on input "Save List" at bounding box center [763, 639] width 86 height 33
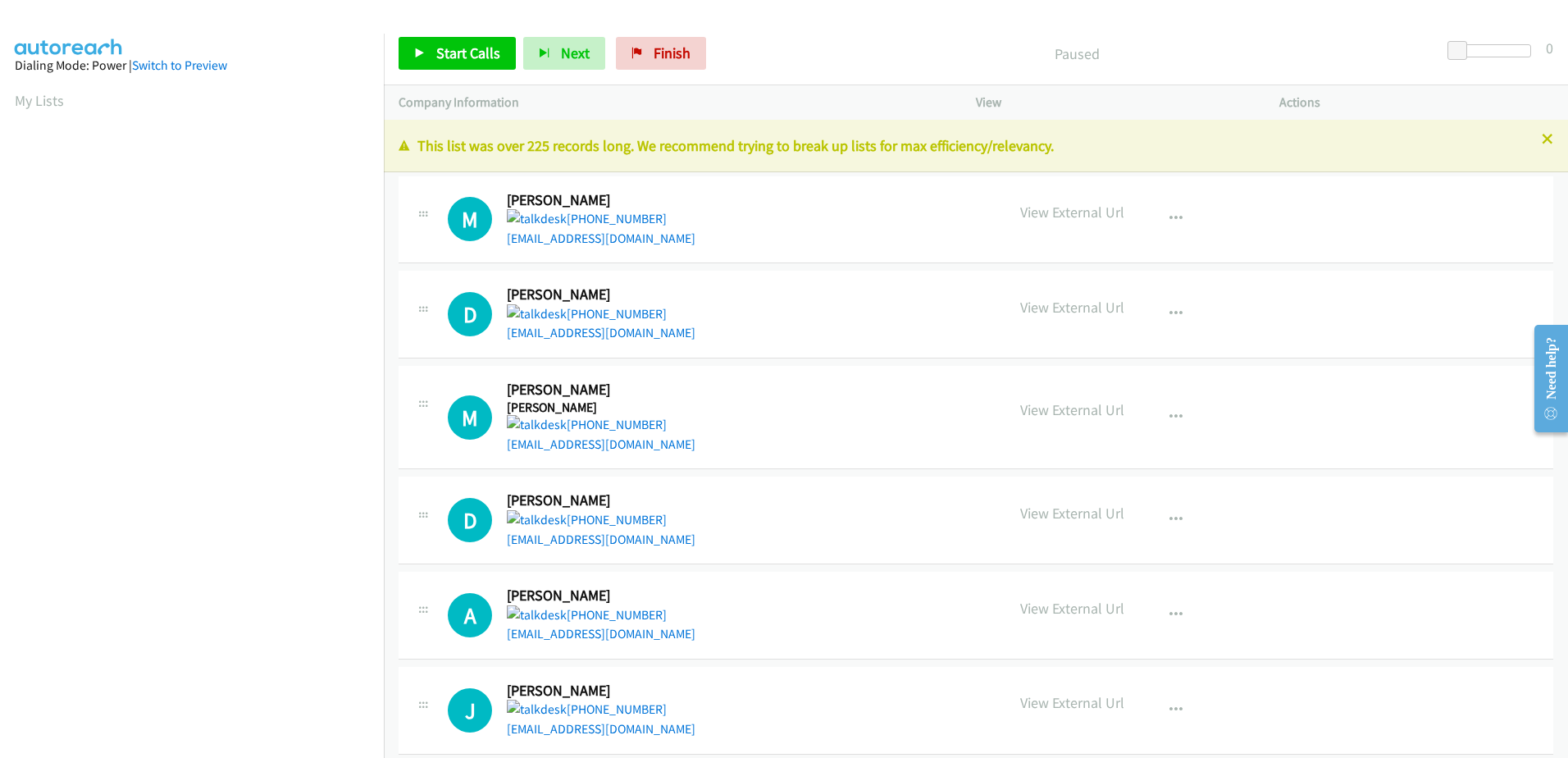
click at [1045, 152] on p "This list was over 225 records long. We recommend trying to break up lists for …" at bounding box center [975, 146] width 1154 height 22
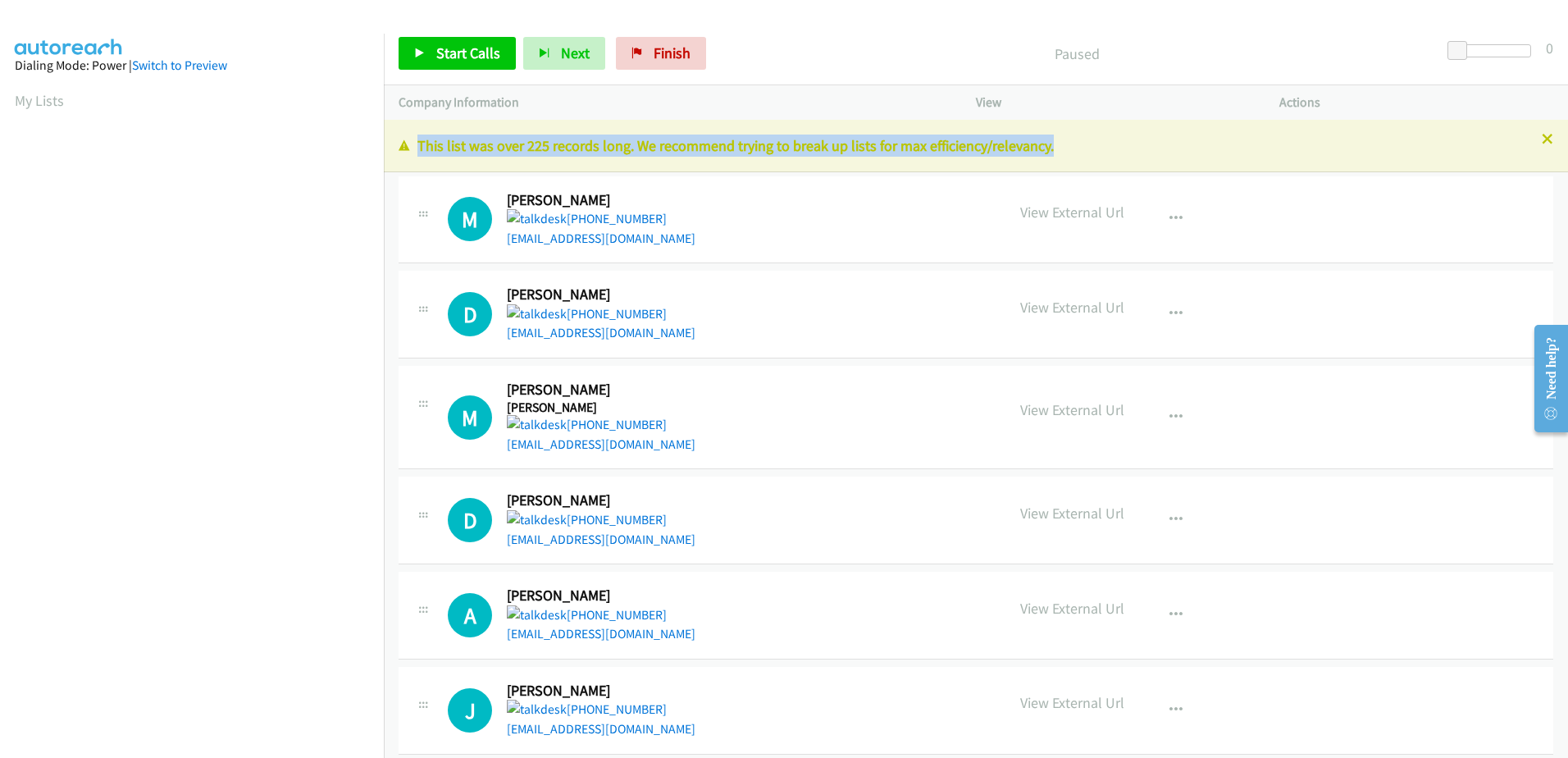
click at [1045, 152] on p "This list was over 225 records long. We recommend trying to break up lists for …" at bounding box center [975, 146] width 1154 height 22
drag, startPoint x: 1045, startPoint y: 152, endPoint x: 1224, endPoint y: 169, distance: 179.8
click at [1224, 170] on div "This list was over 225 records long. We recommend trying to break up lists for …" at bounding box center [976, 145] width 1184 height 52
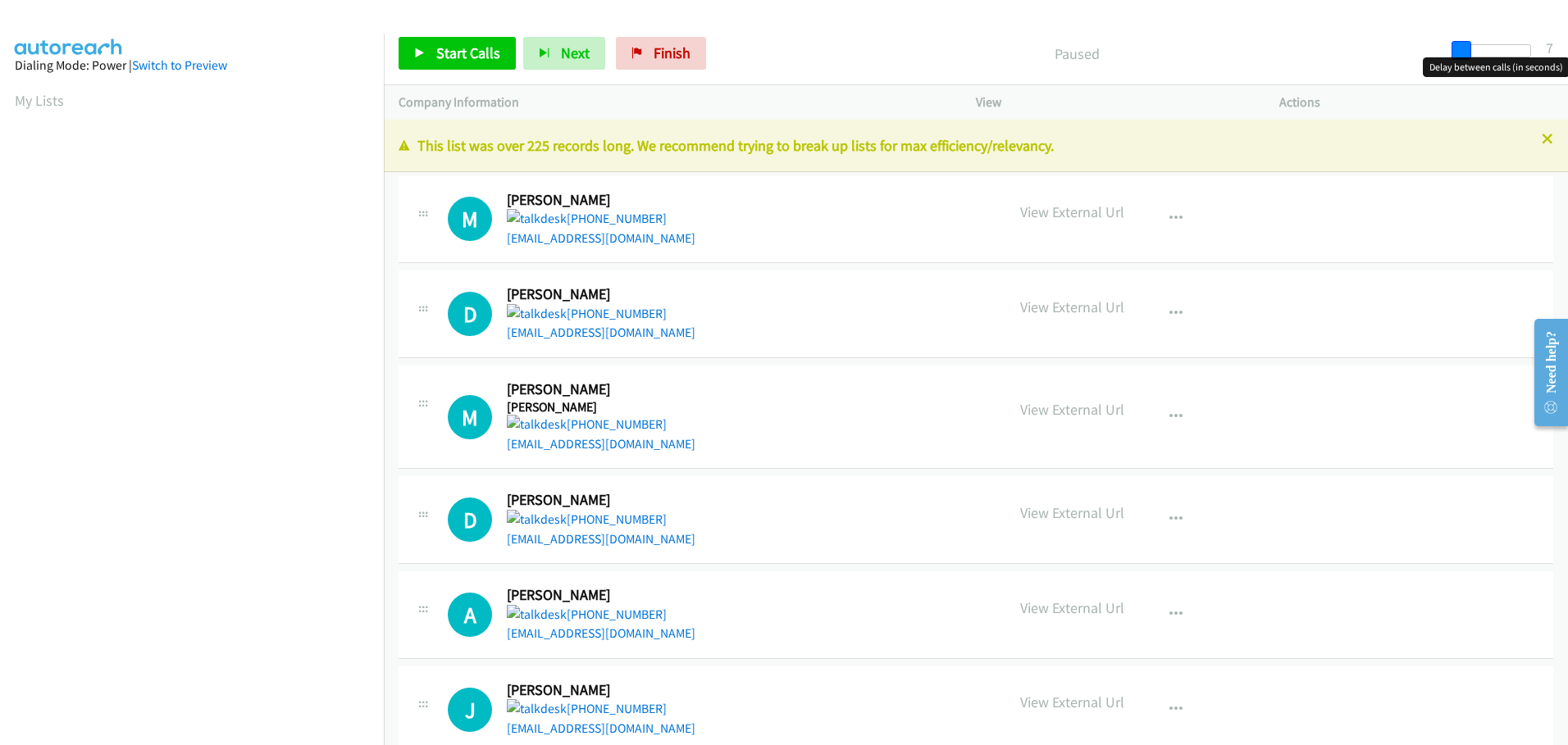
click at [1457, 49] on span at bounding box center [1461, 51] width 20 height 20
click at [1463, 48] on span at bounding box center [1461, 51] width 20 height 20
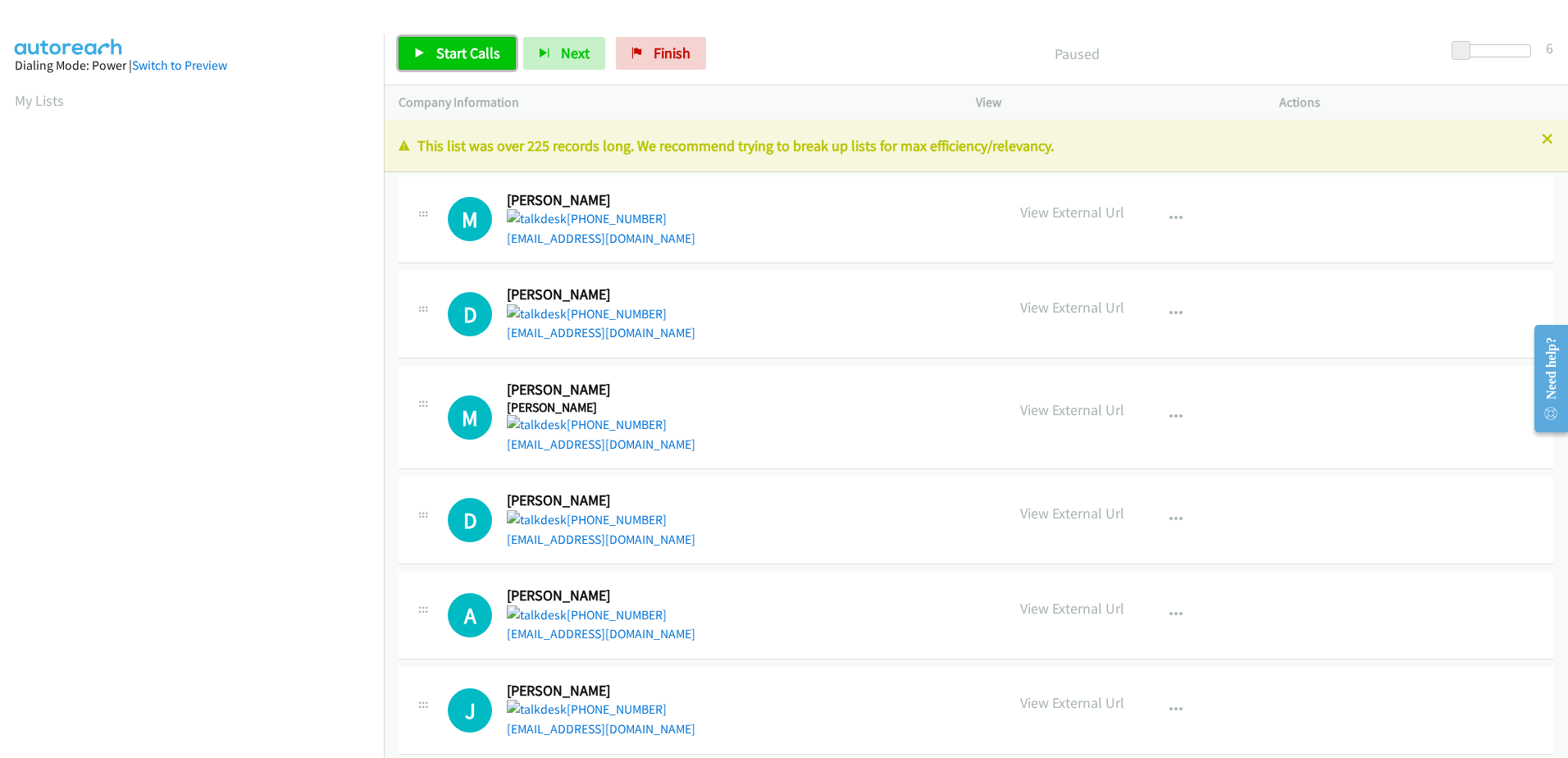
click at [465, 45] on span "Start Calls" at bounding box center [468, 53] width 64 height 19
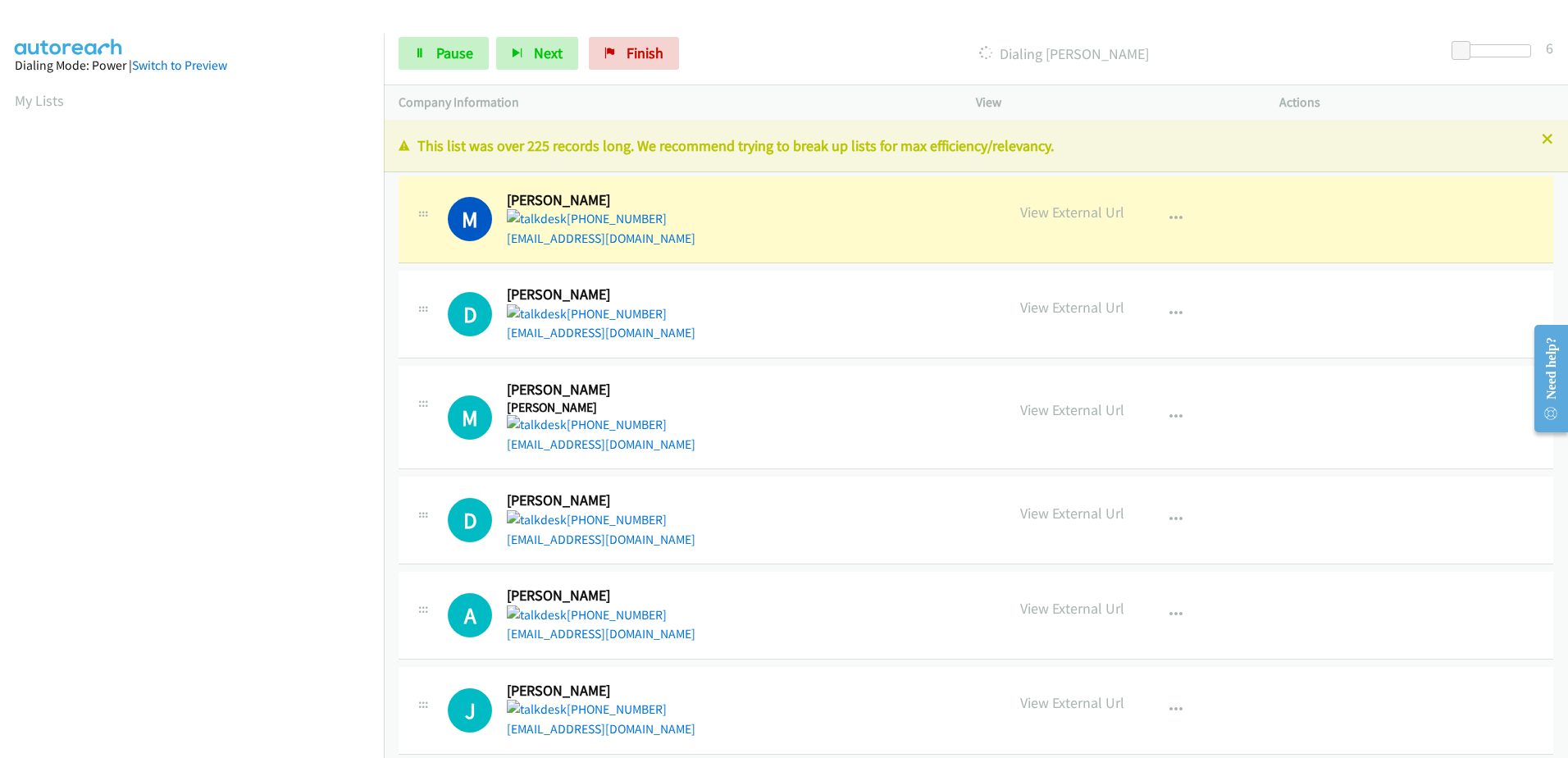
click at [778, 59] on p "Dialing Martin Sannicolas" at bounding box center [1063, 54] width 725 height 22
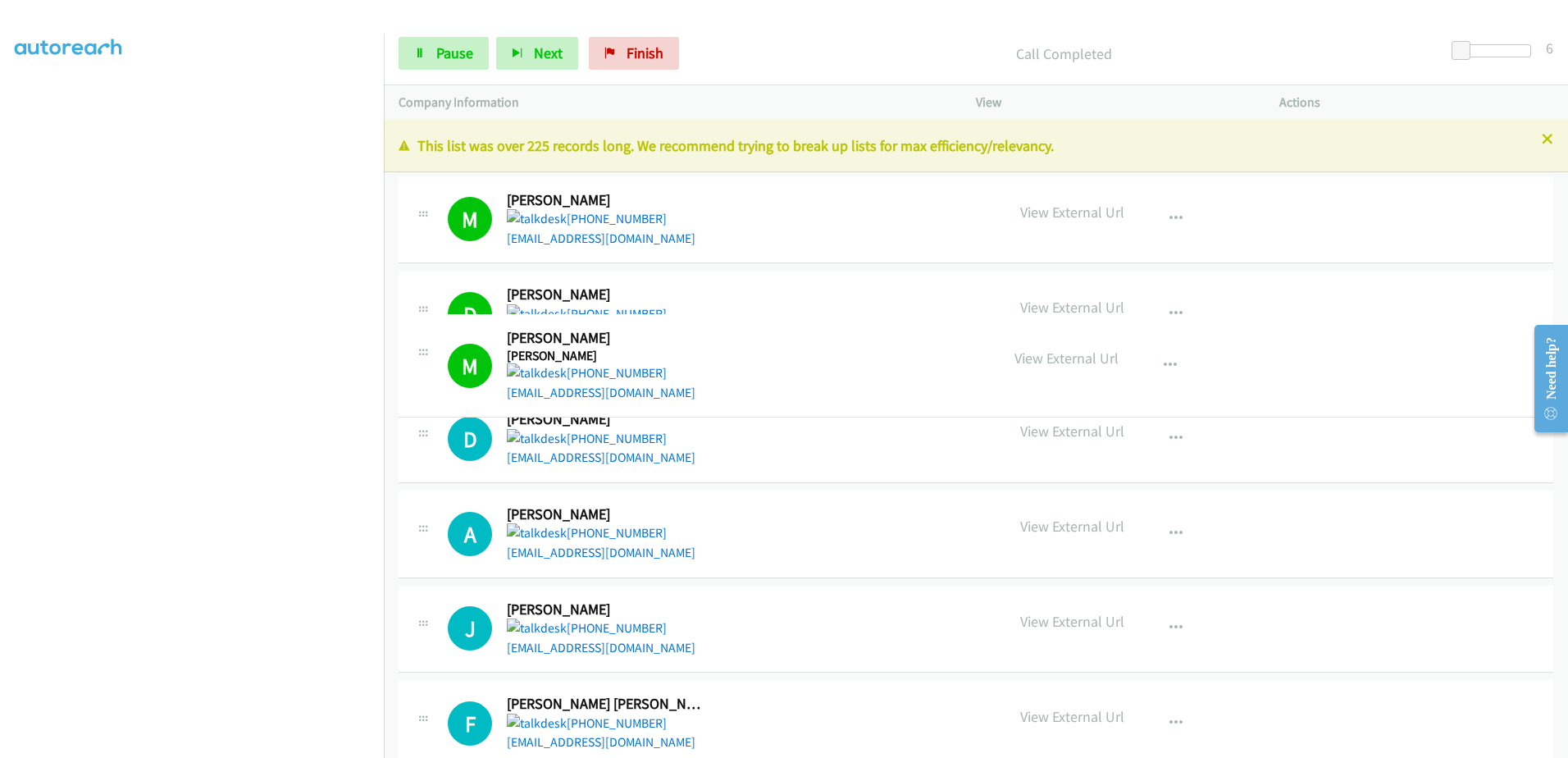
drag, startPoint x: 291, startPoint y: 396, endPoint x: -638, endPoint y: 248, distance: 940.7
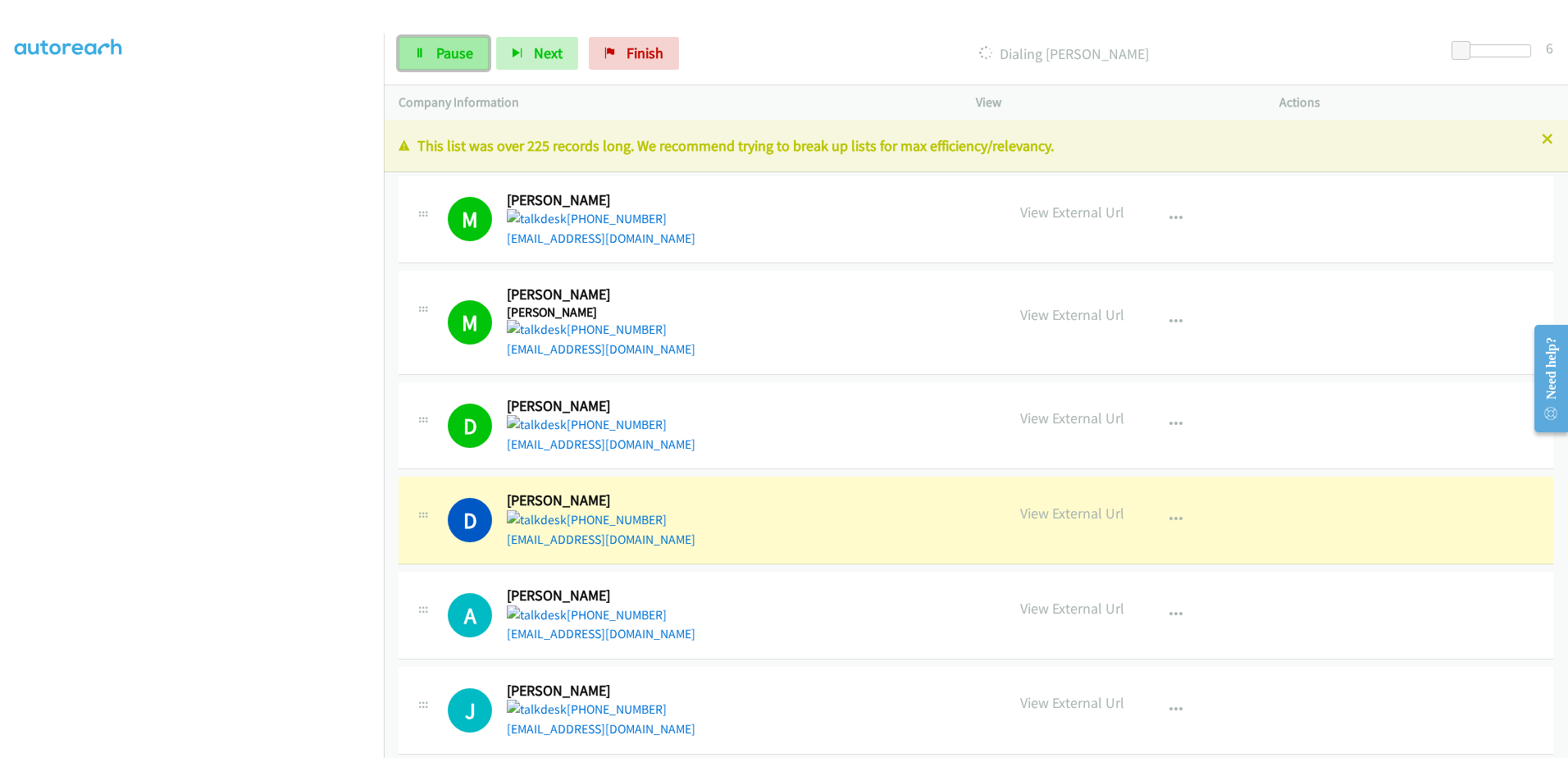
click at [463, 58] on span "Pause" at bounding box center [454, 53] width 37 height 19
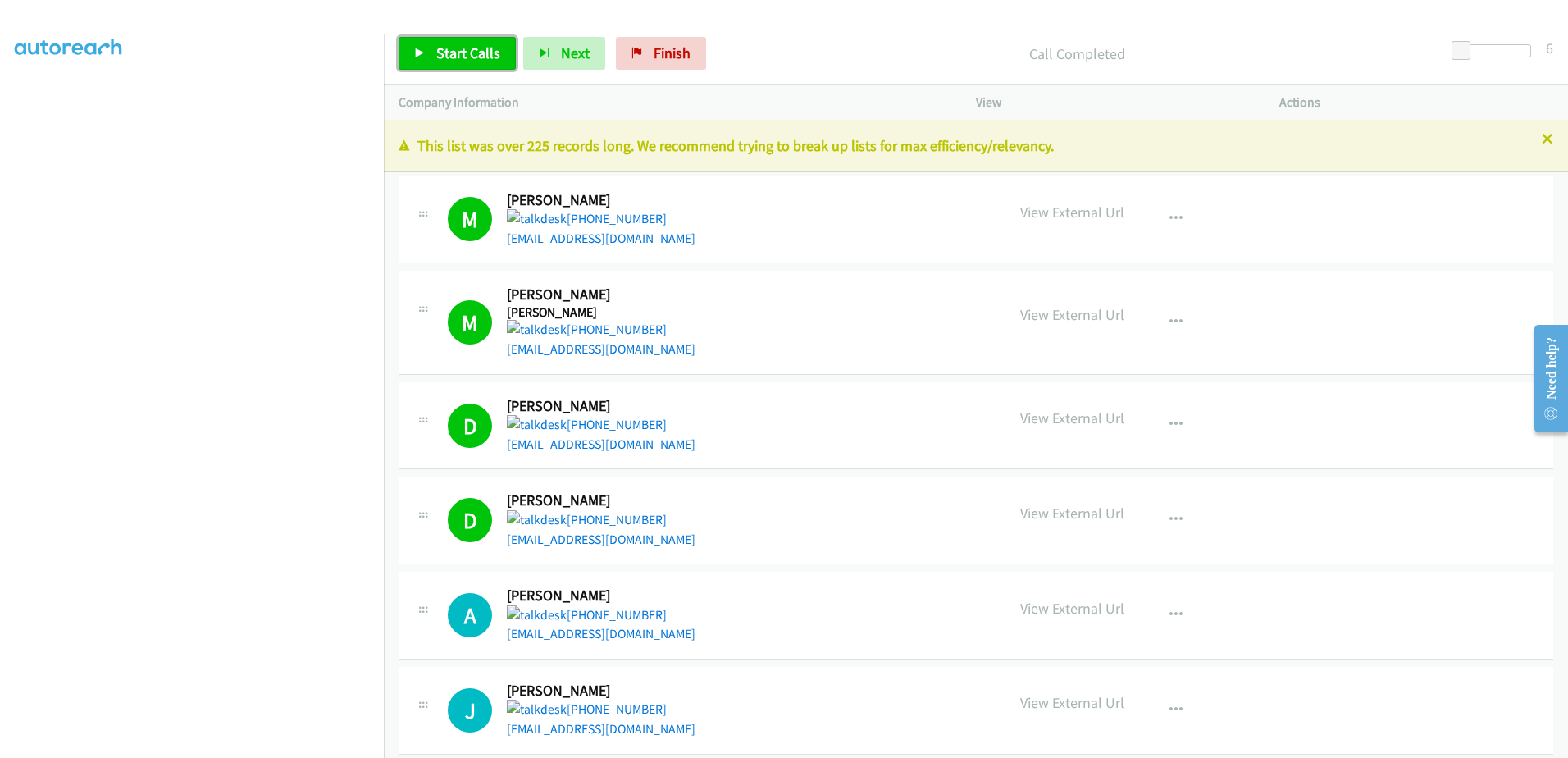
click at [506, 56] on link "Start Calls" at bounding box center [457, 53] width 118 height 33
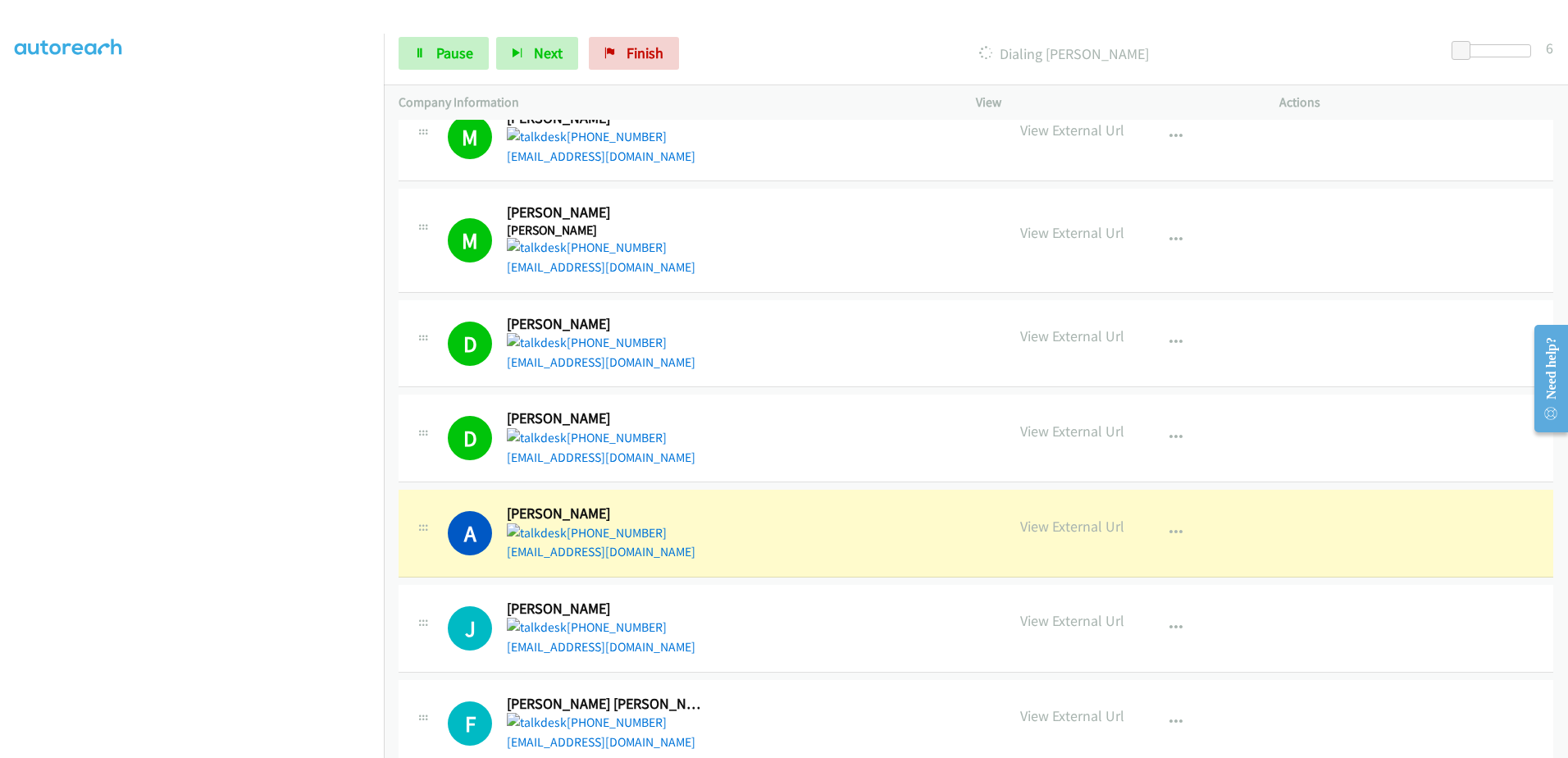
drag, startPoint x: 559, startPoint y: 543, endPoint x: 540, endPoint y: 561, distance: 26.2
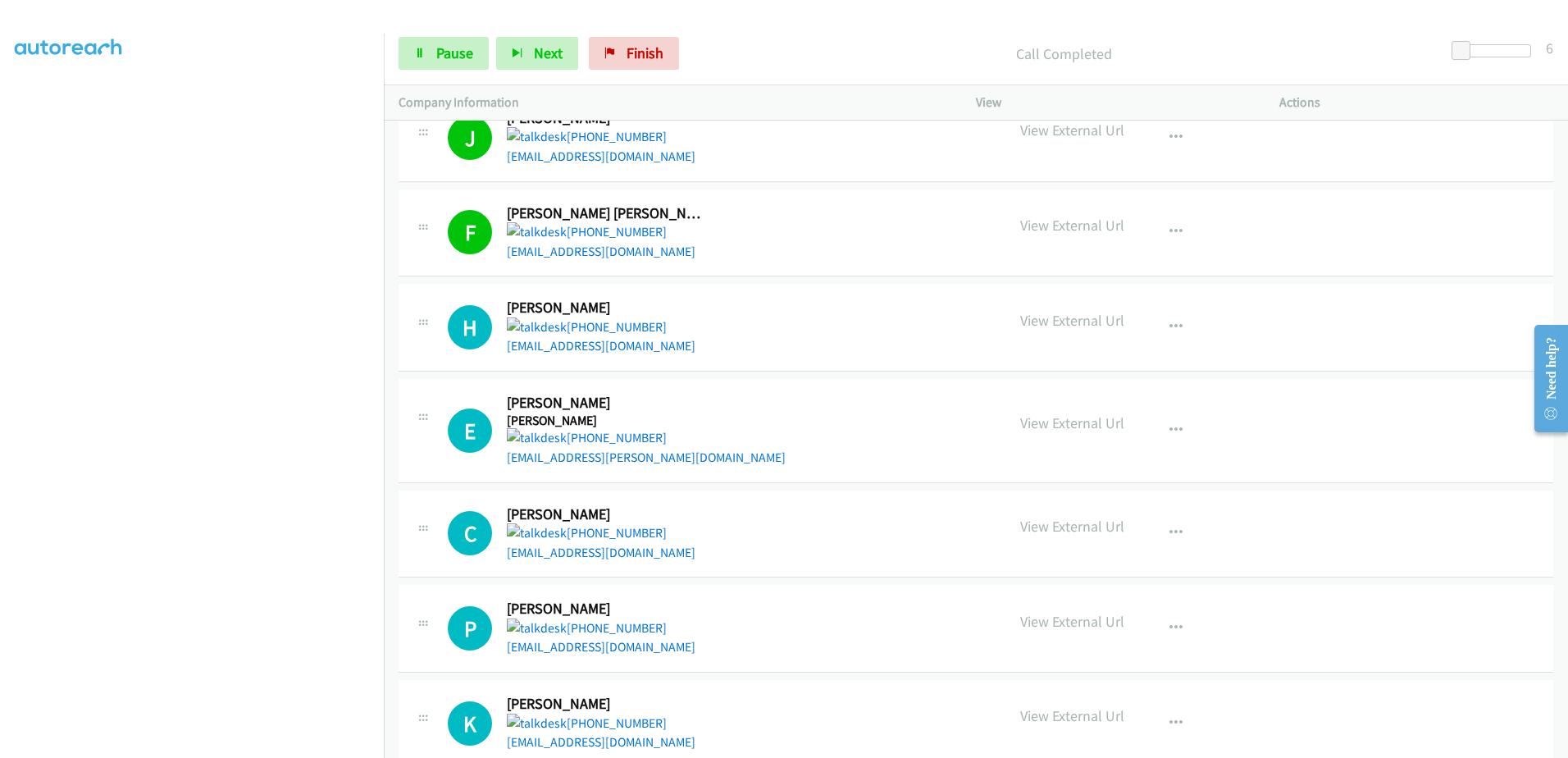
scroll to position [574, 0]
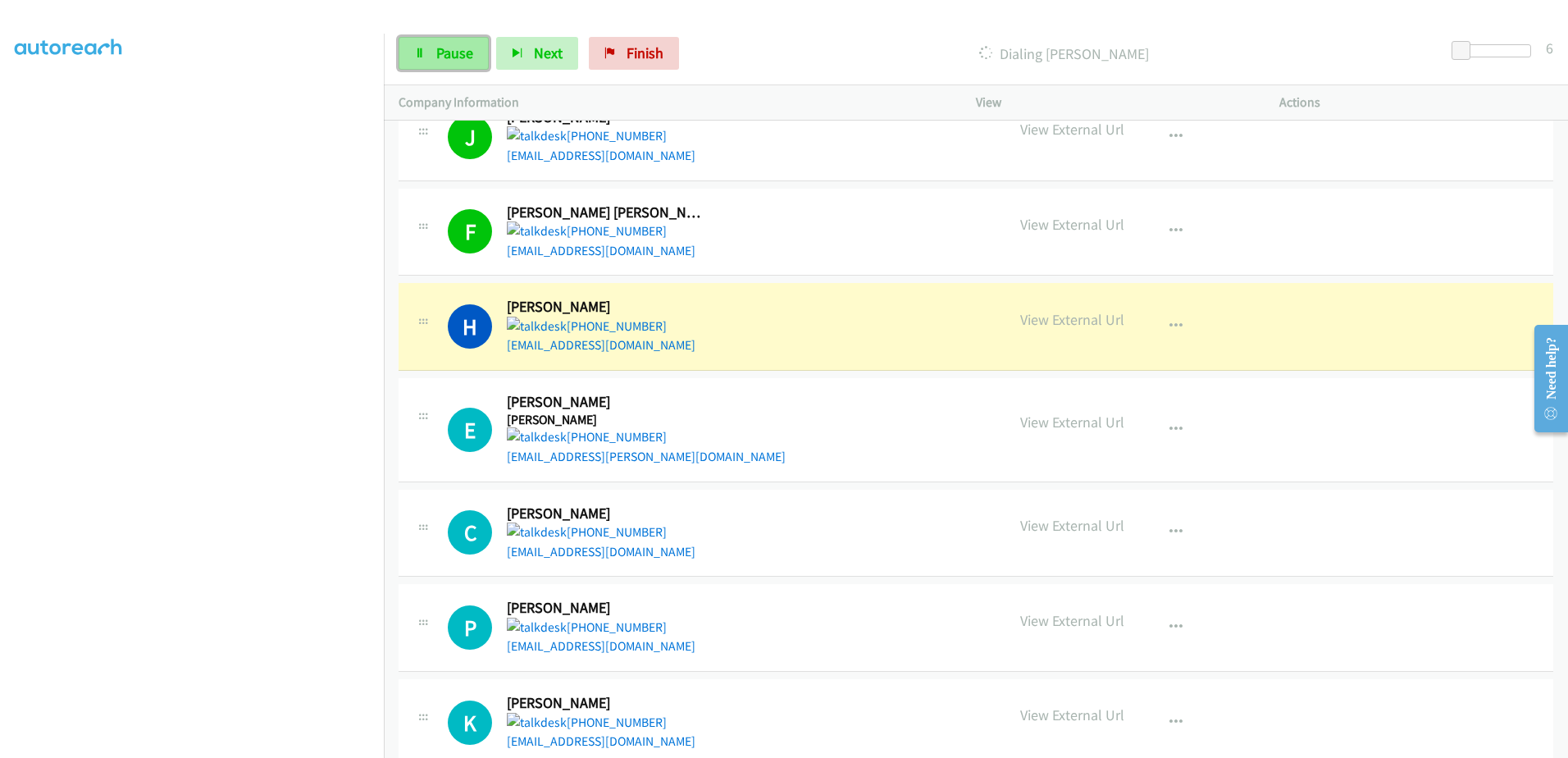
click at [467, 51] on span "Pause" at bounding box center [454, 53] width 37 height 19
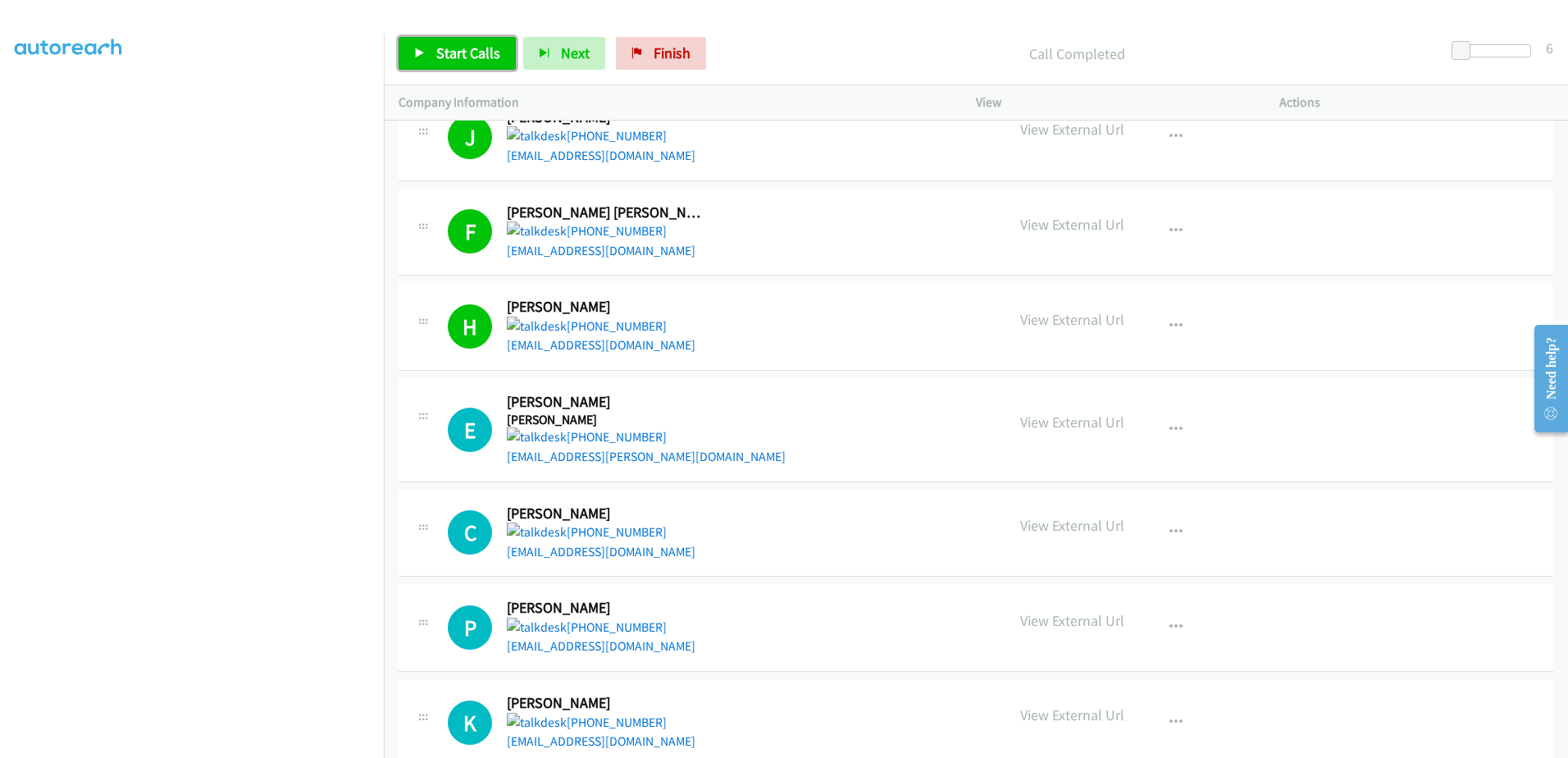
click at [457, 45] on span "Start Calls" at bounding box center [468, 53] width 64 height 19
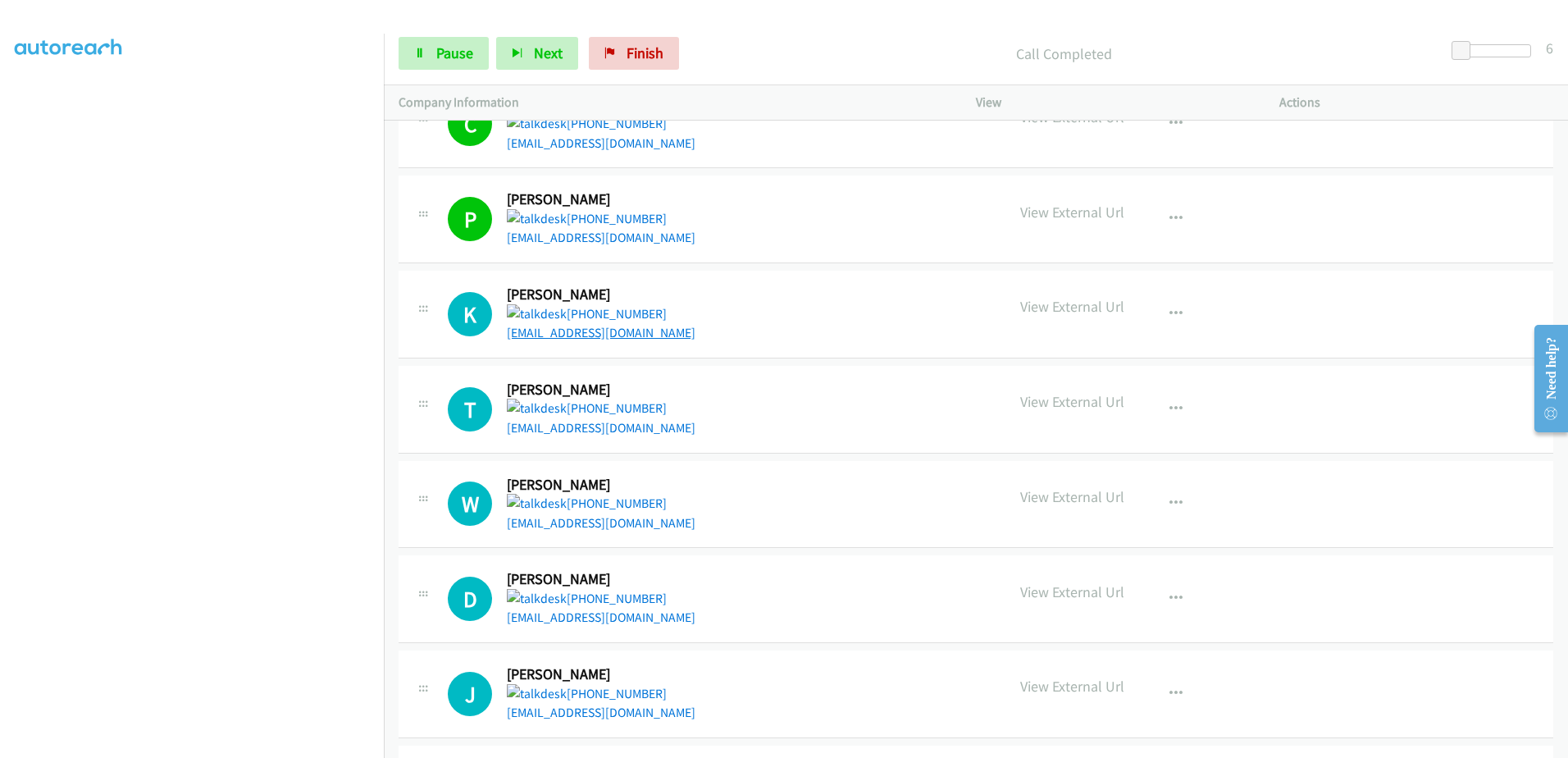
scroll to position [985, 0]
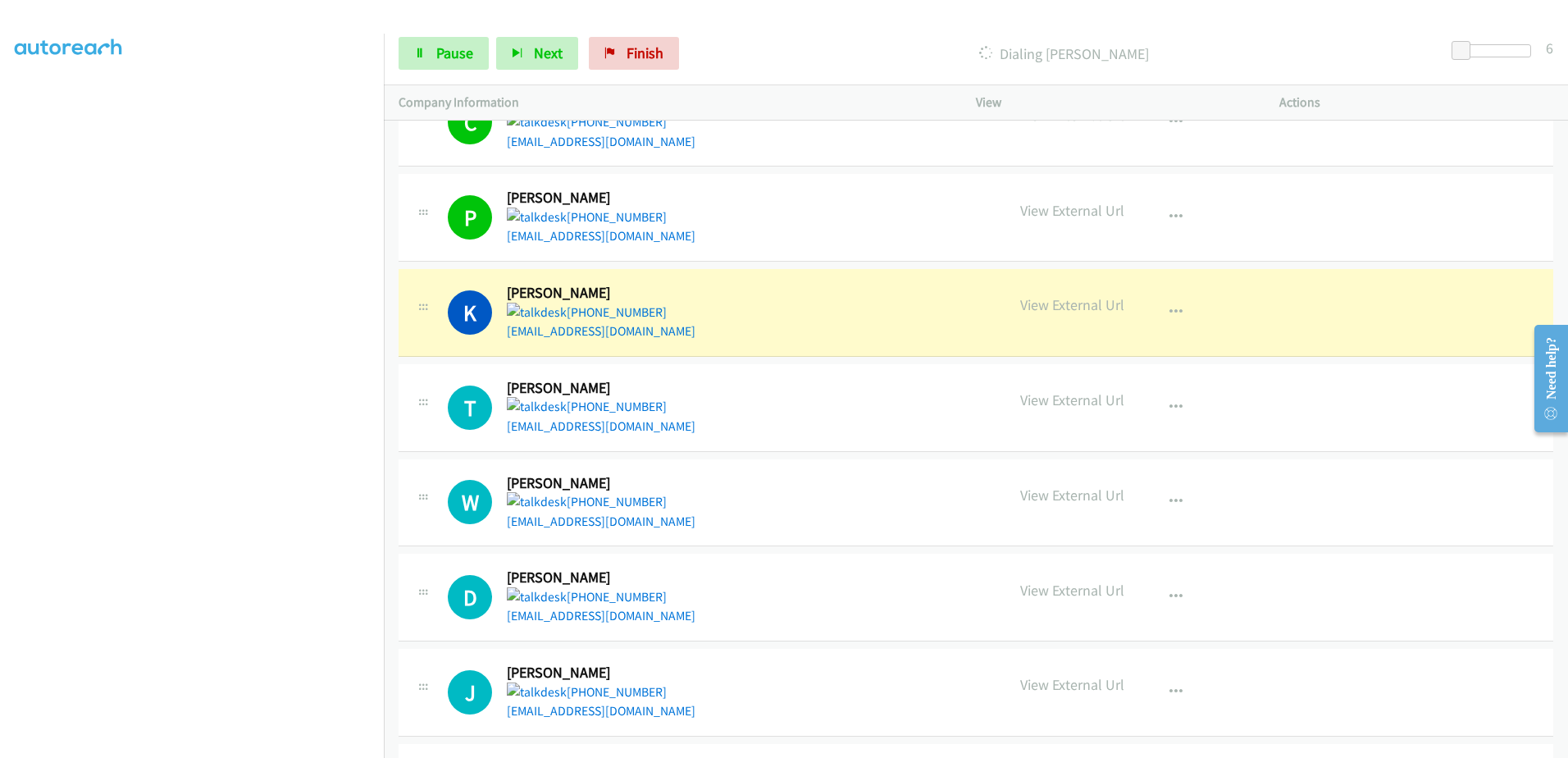
click at [856, 46] on p "Dialing Kenneth Ditch" at bounding box center [1063, 54] width 725 height 22
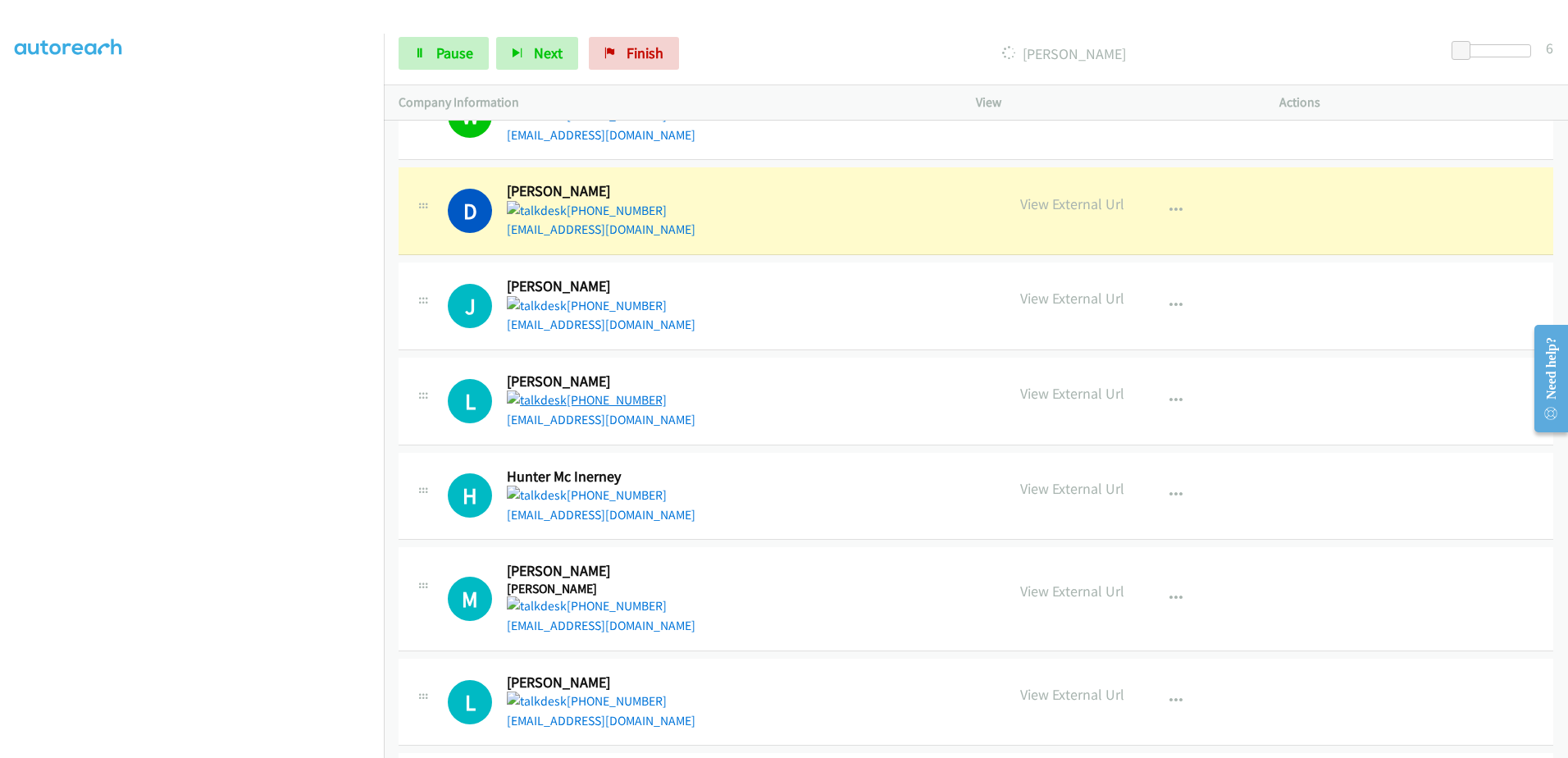
scroll to position [1394, 0]
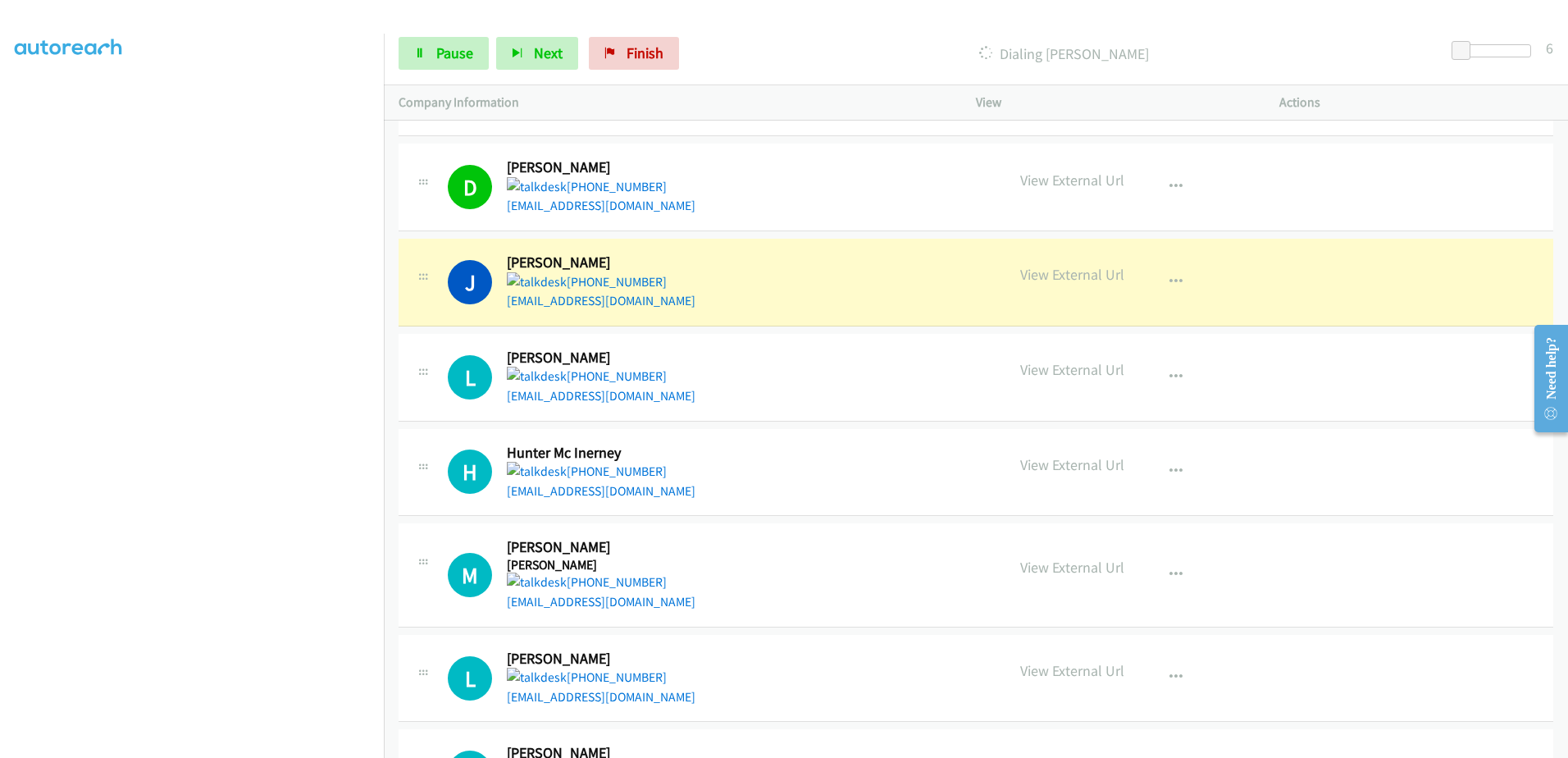
click at [817, 83] on div "Start Calls Pause Next Finish Dialing John Murrieta 6" at bounding box center [976, 54] width 1184 height 64
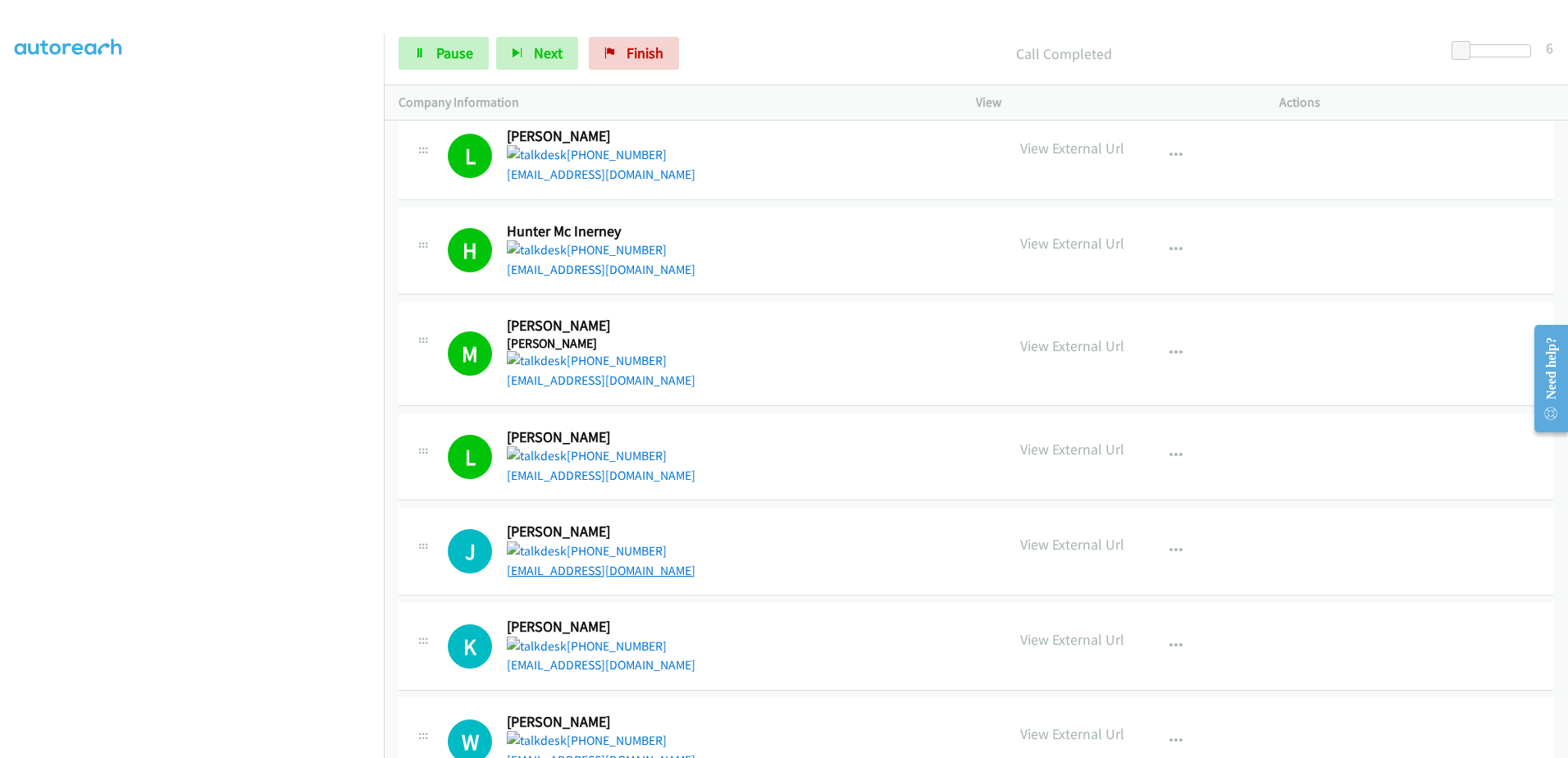
scroll to position [1640, 0]
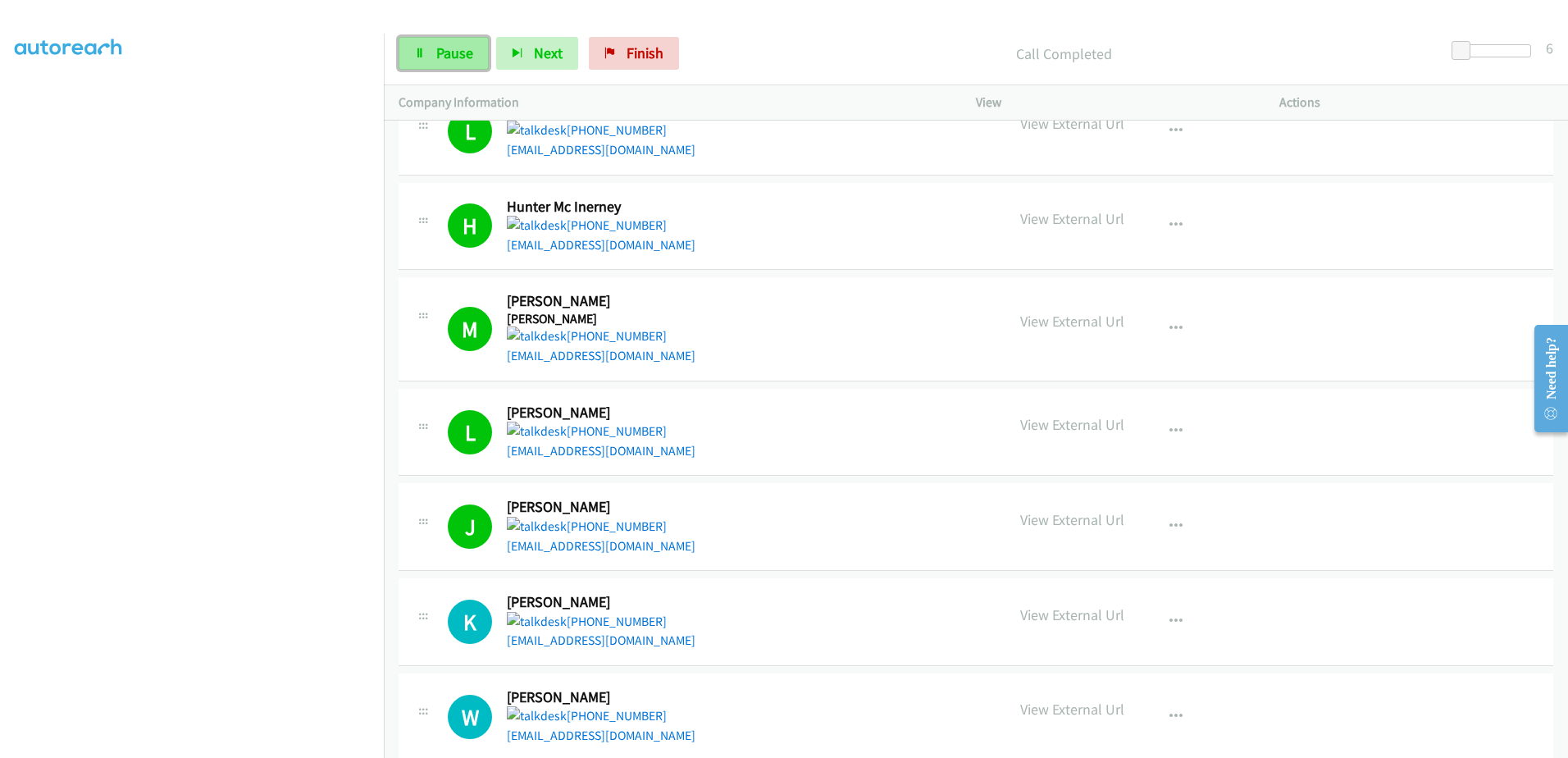
click at [466, 57] on span "Pause" at bounding box center [454, 53] width 37 height 19
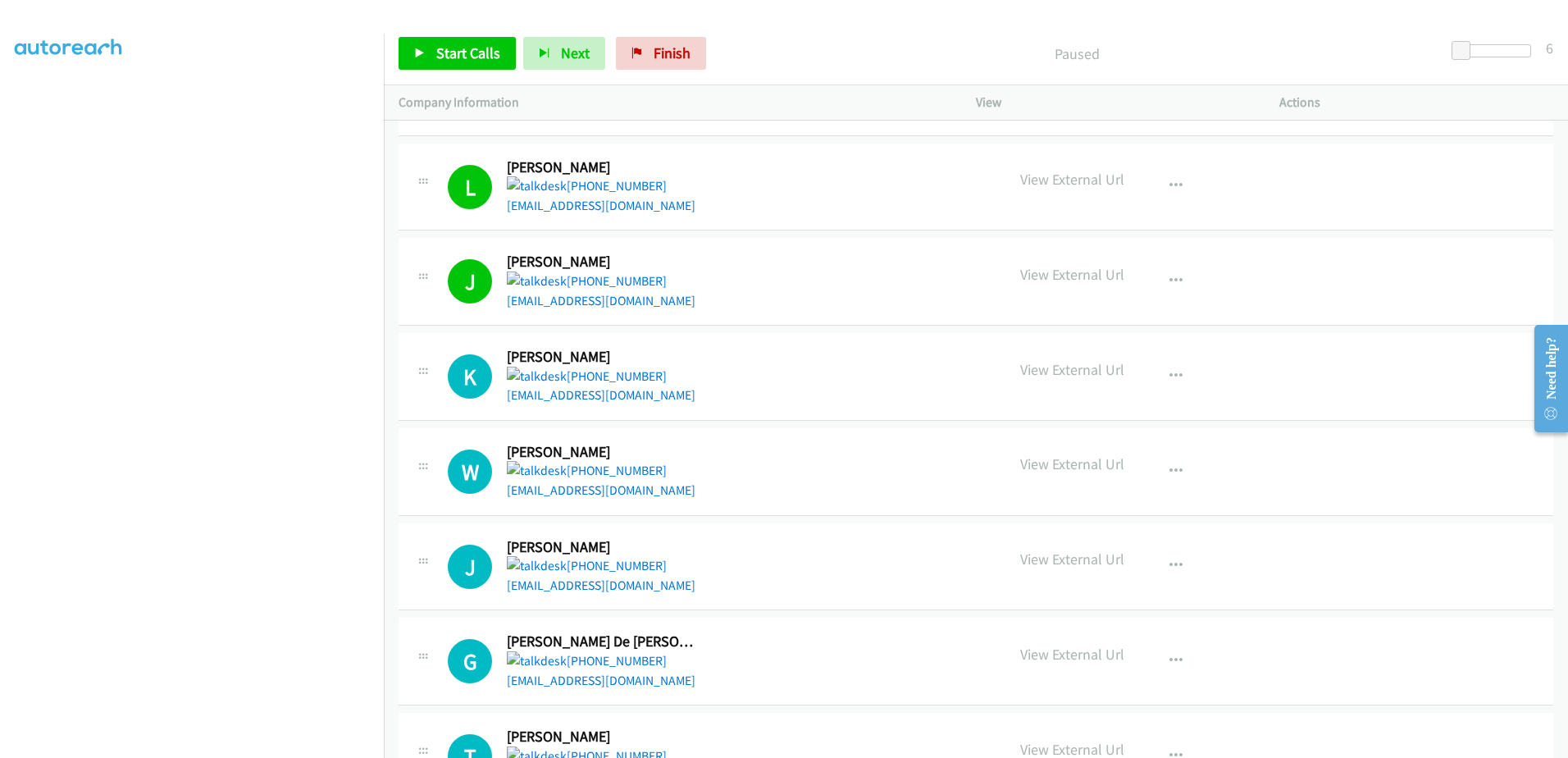
scroll to position [1887, 0]
click at [429, 49] on link "Start Calls" at bounding box center [457, 53] width 118 height 33
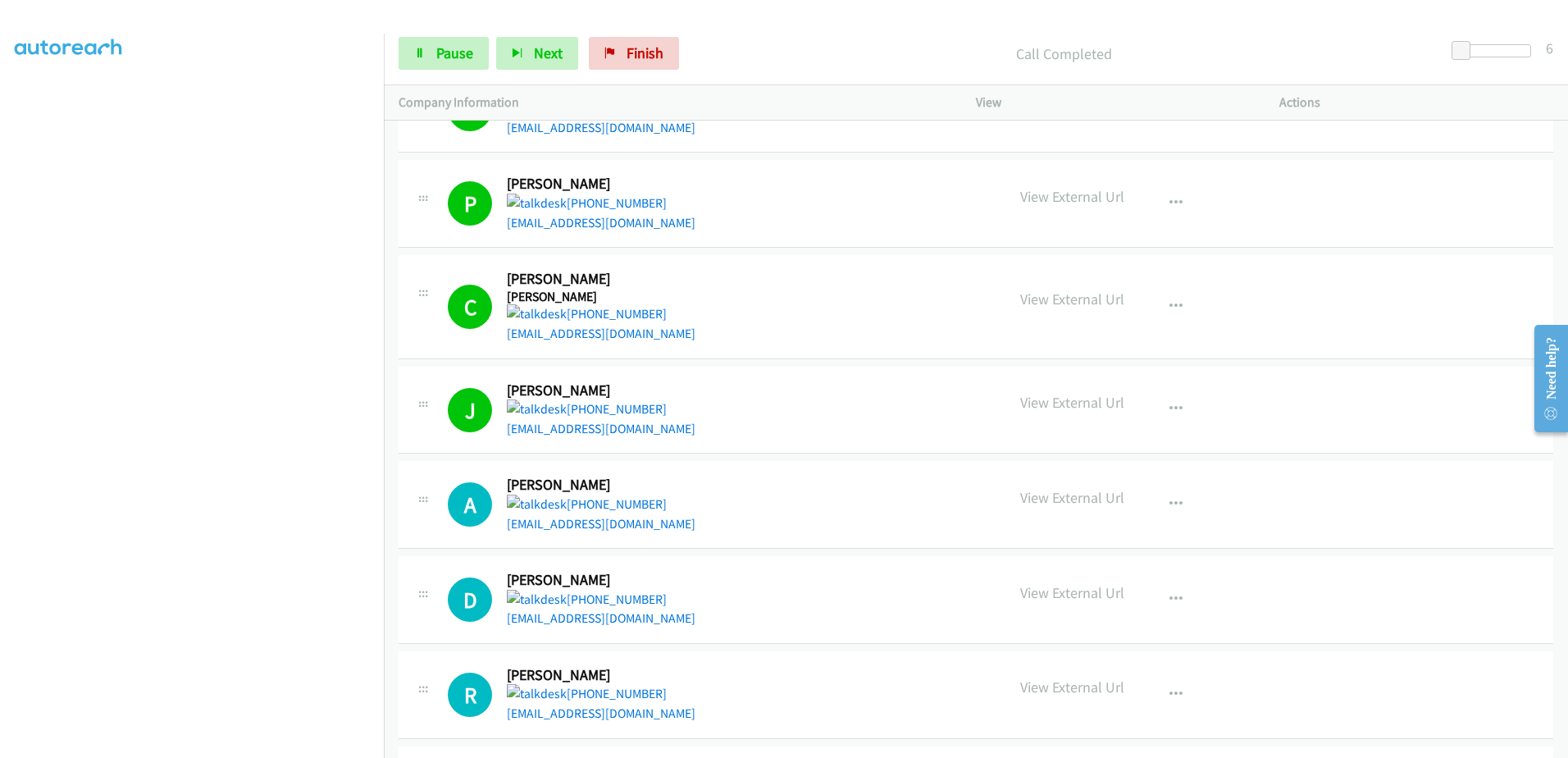
scroll to position [3117, 0]
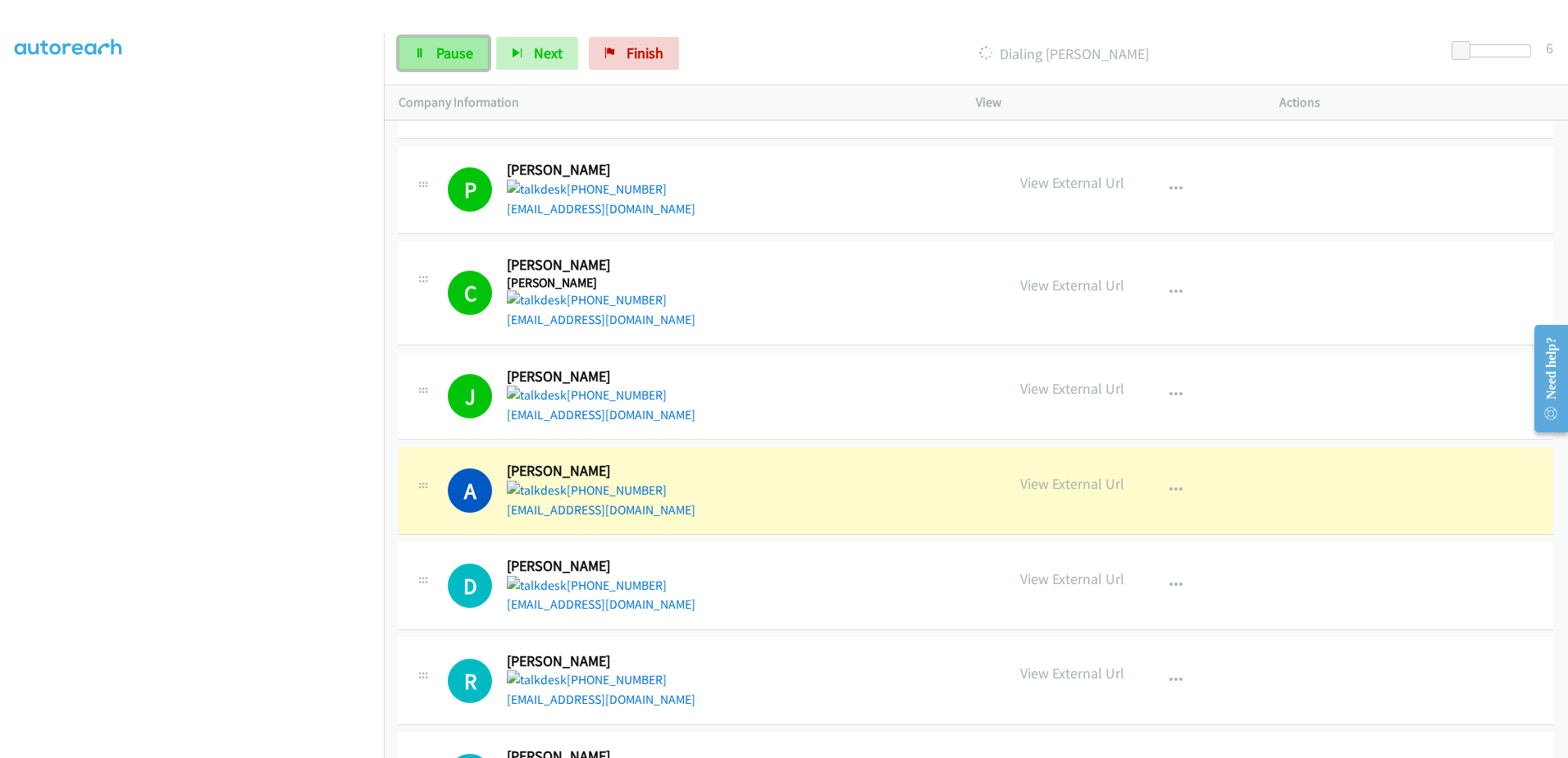
click at [429, 59] on link "Pause" at bounding box center [443, 53] width 90 height 33
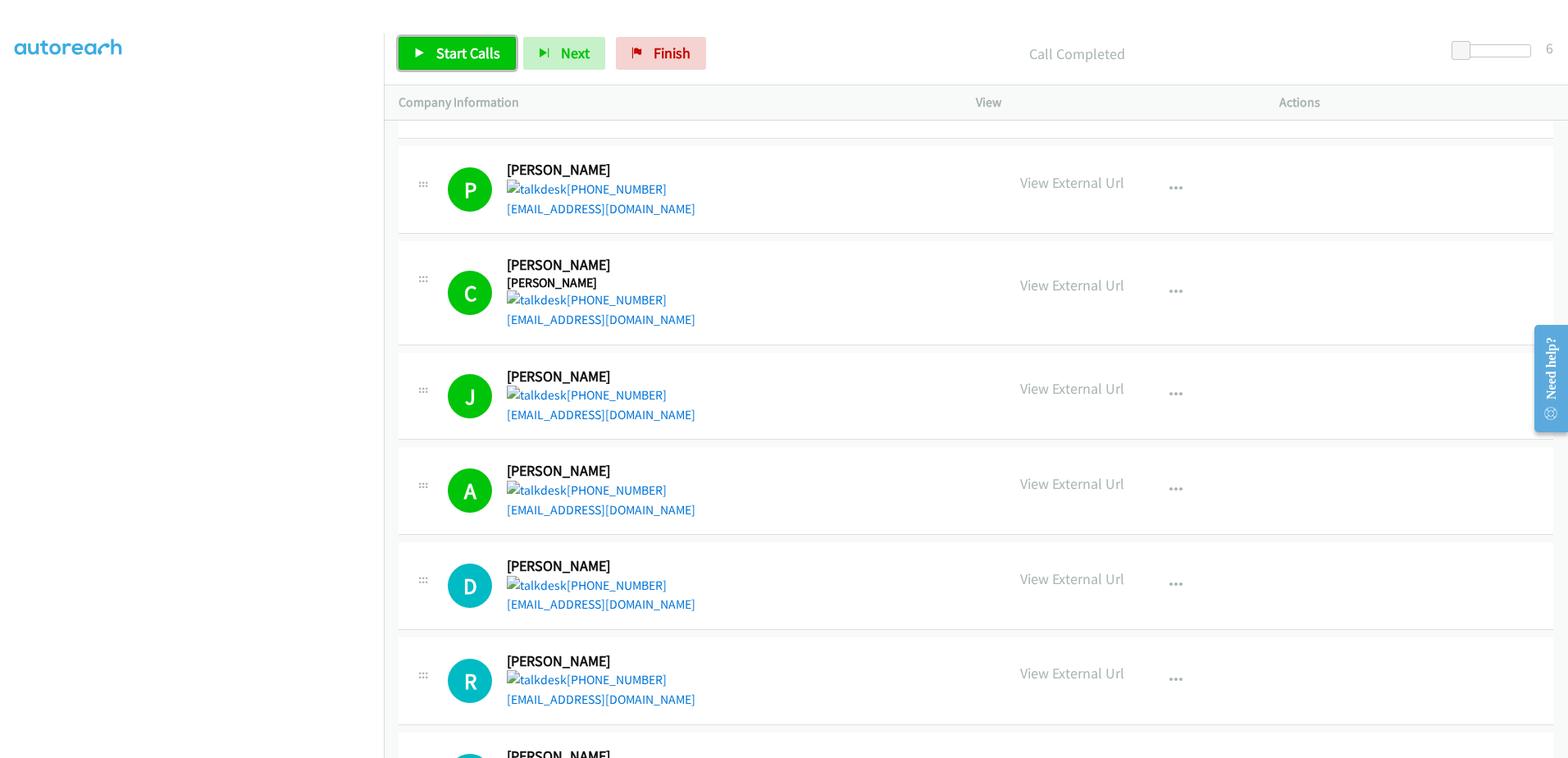
click at [481, 51] on span "Start Calls" at bounding box center [468, 53] width 64 height 19
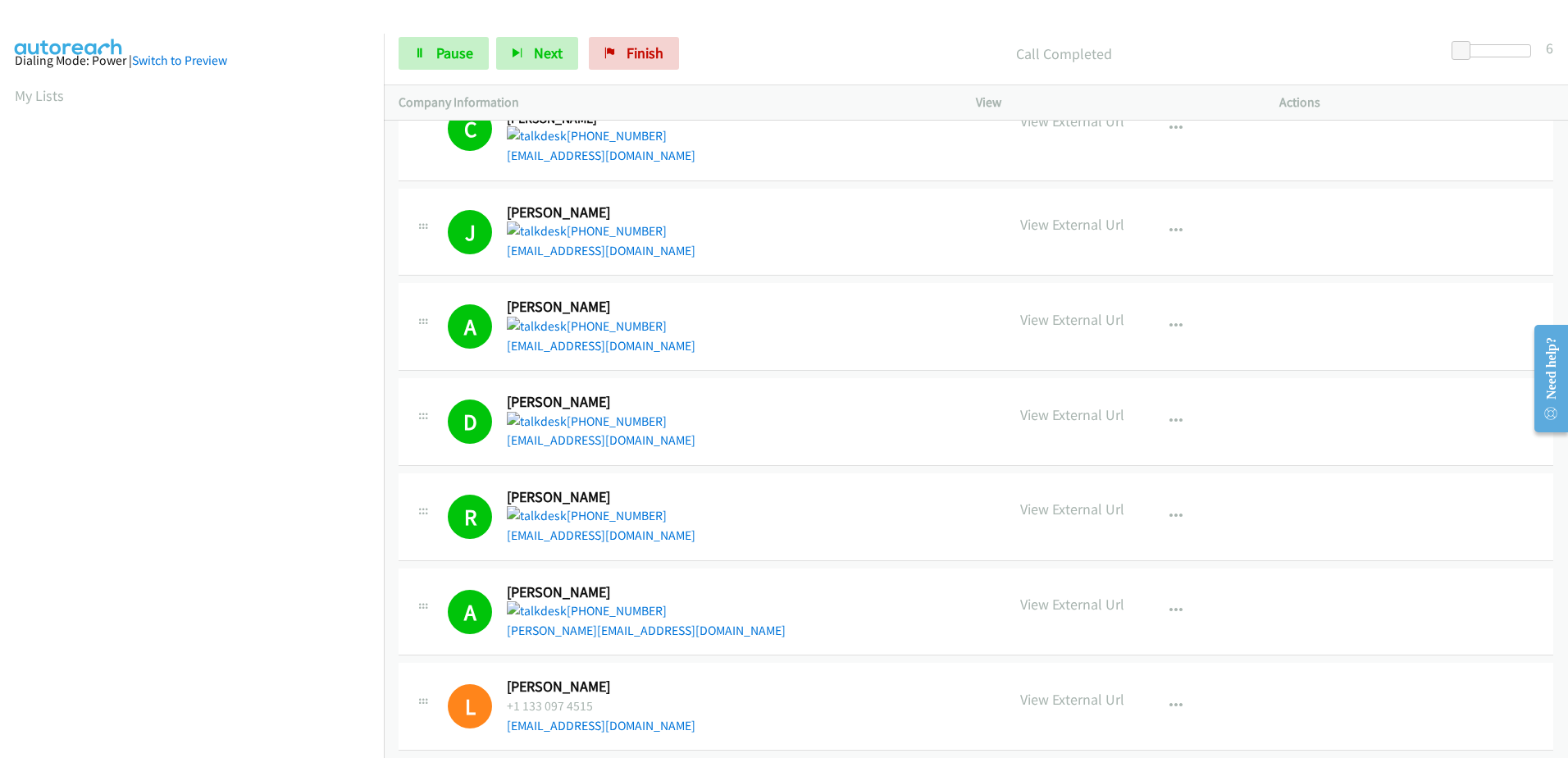
scroll to position [0, 0]
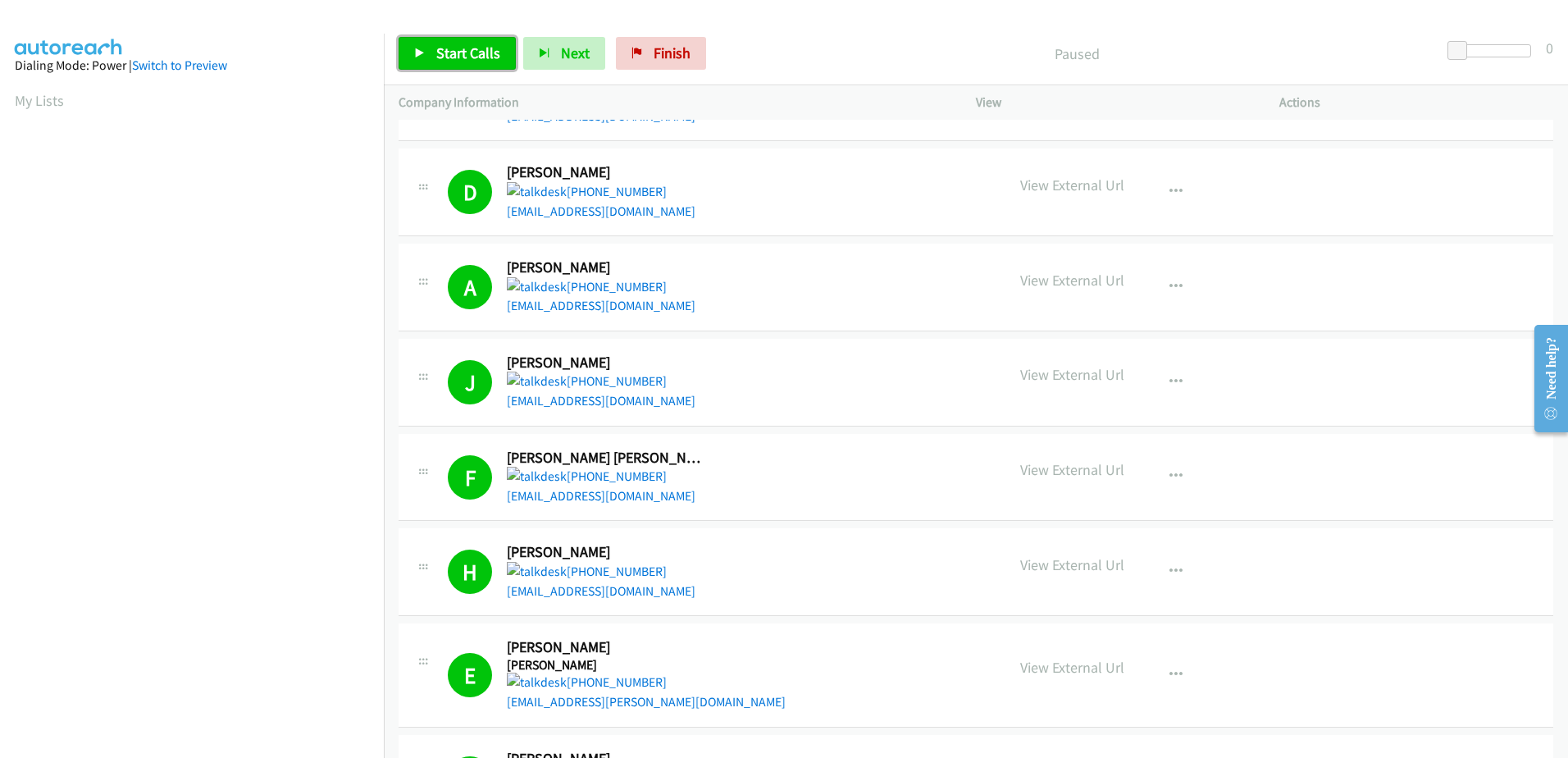
click at [440, 53] on span "Start Calls" at bounding box center [468, 53] width 64 height 19
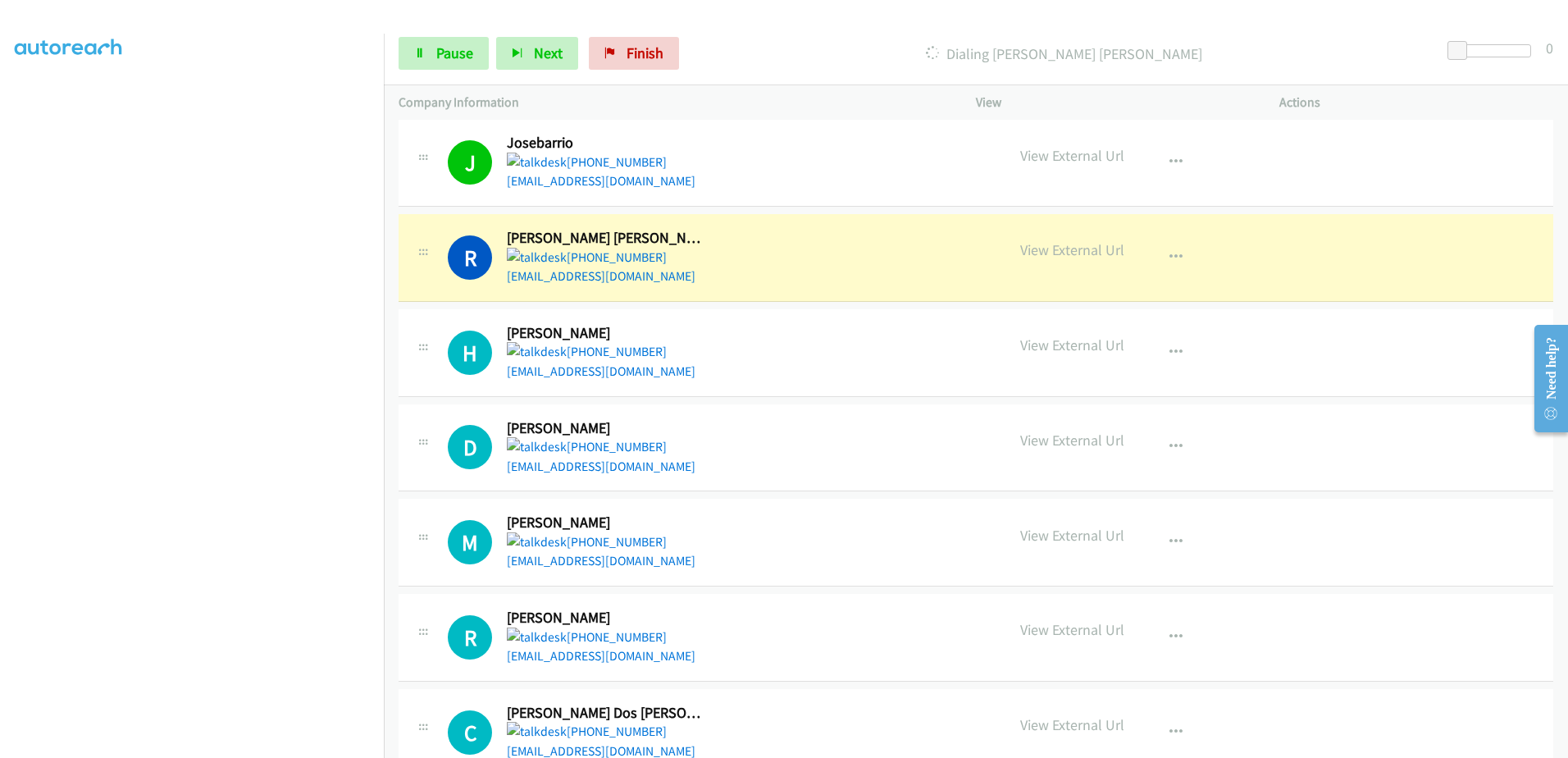
scroll to position [4019, 0]
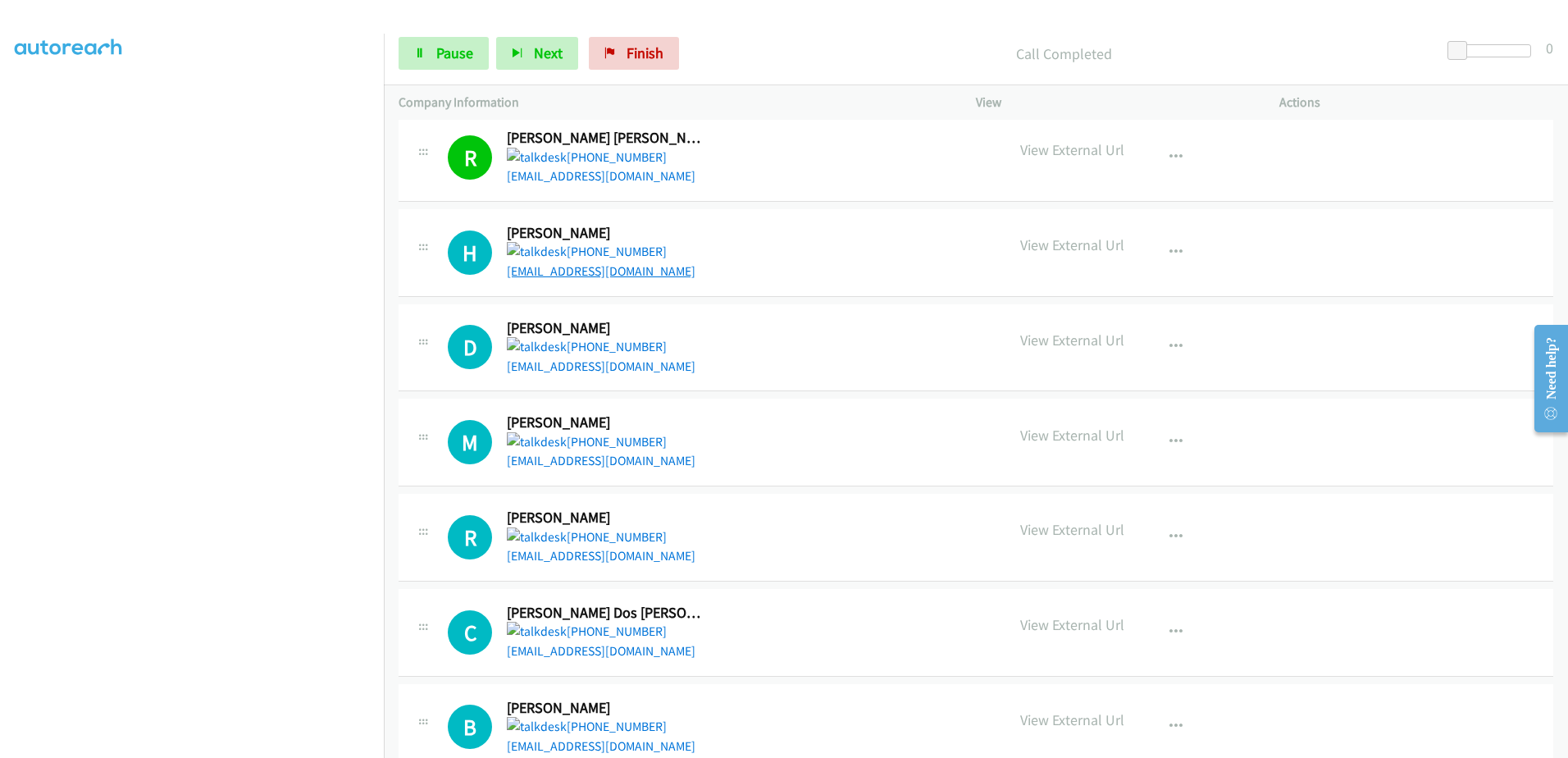
drag, startPoint x: 598, startPoint y: 262, endPoint x: 550, endPoint y: 276, distance: 50.0
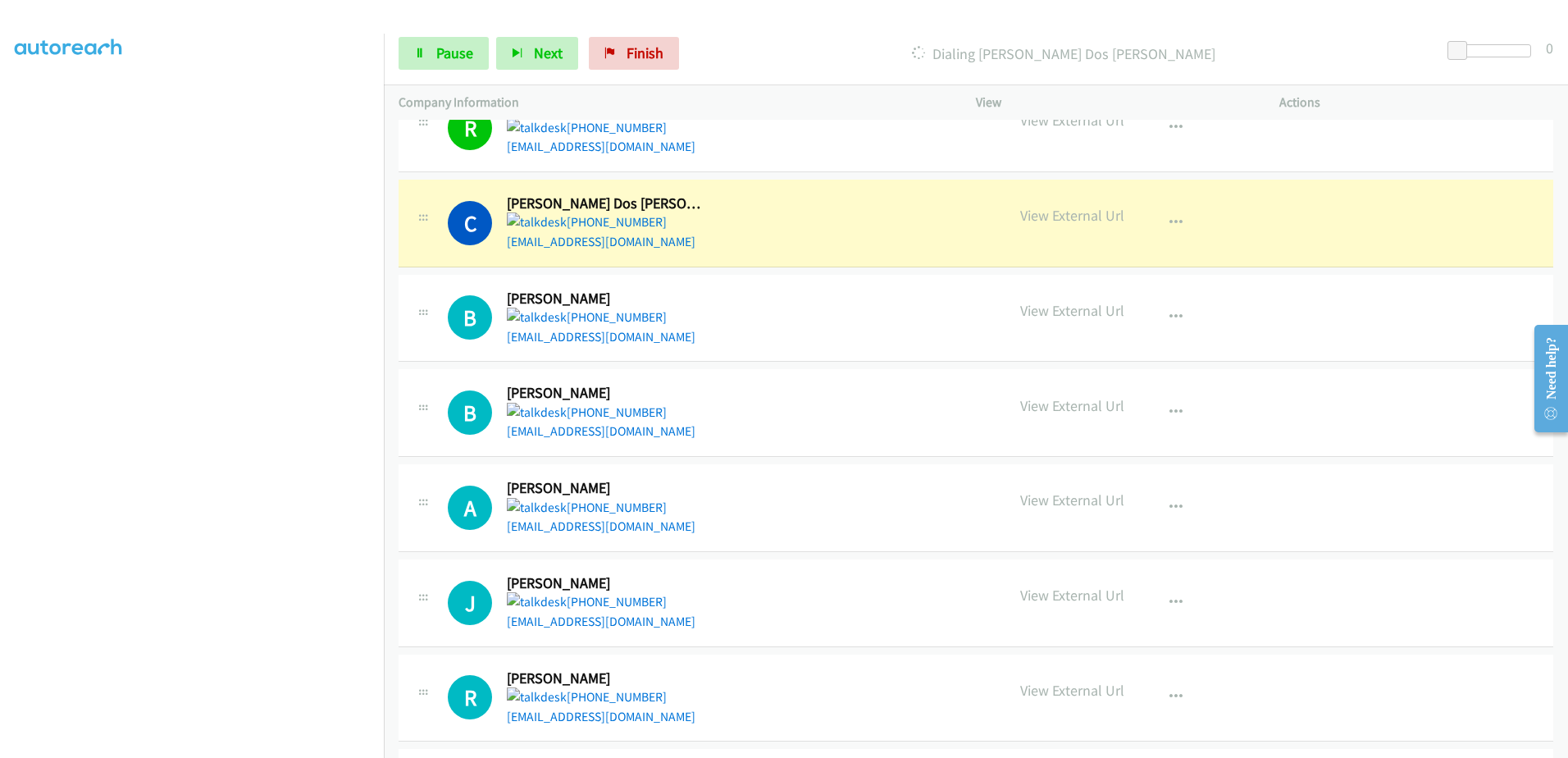
scroll to position [4429, 0]
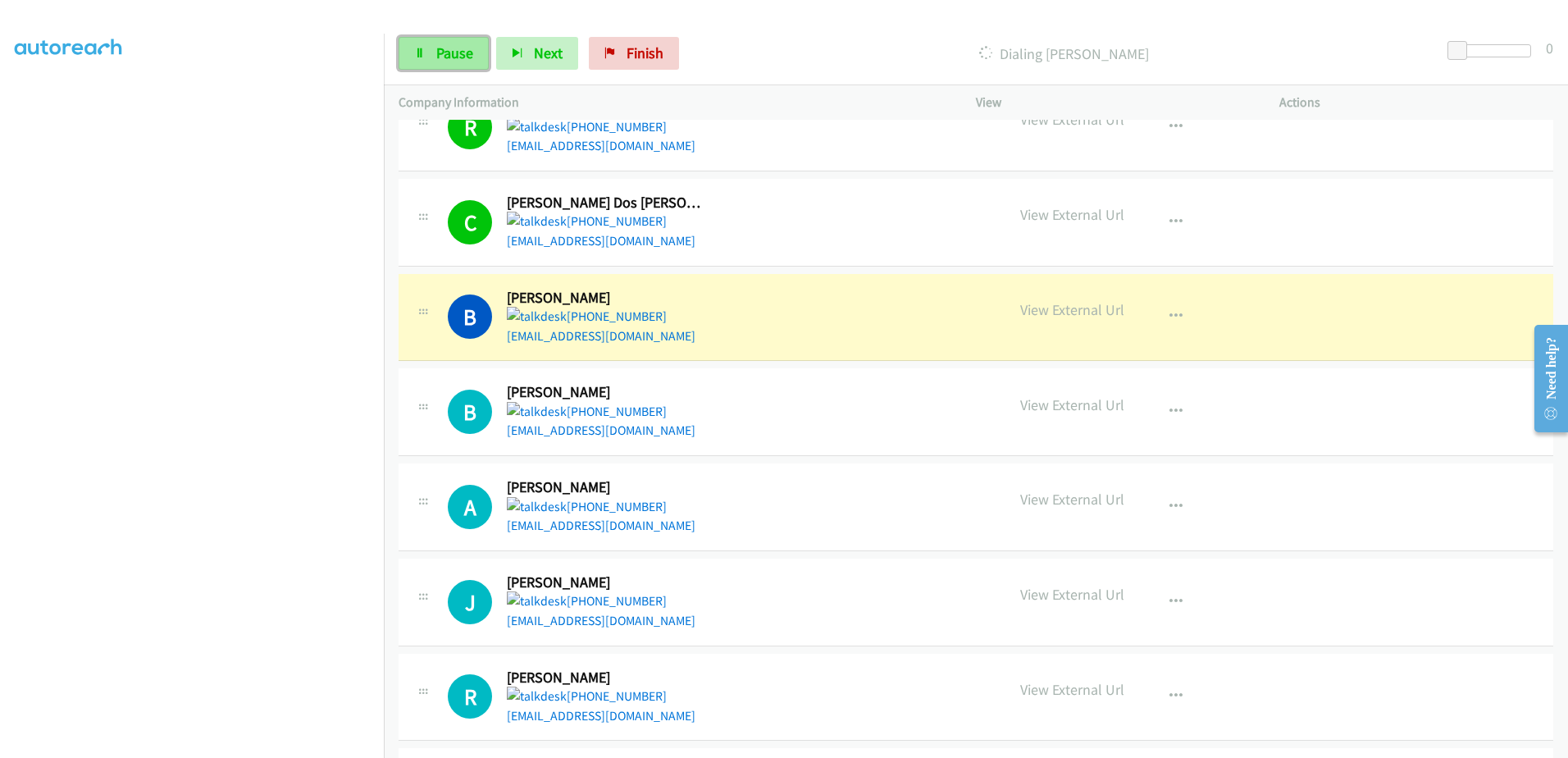
click at [464, 61] on span "Pause" at bounding box center [454, 53] width 37 height 19
drag, startPoint x: 630, startPoint y: 77, endPoint x: 593, endPoint y: -9, distance: 93.6
click at [593, 0] on html "Start Calls Pause Next Finish Paused 0 Company Information Info Status View Act…" at bounding box center [784, 39] width 1568 height 78
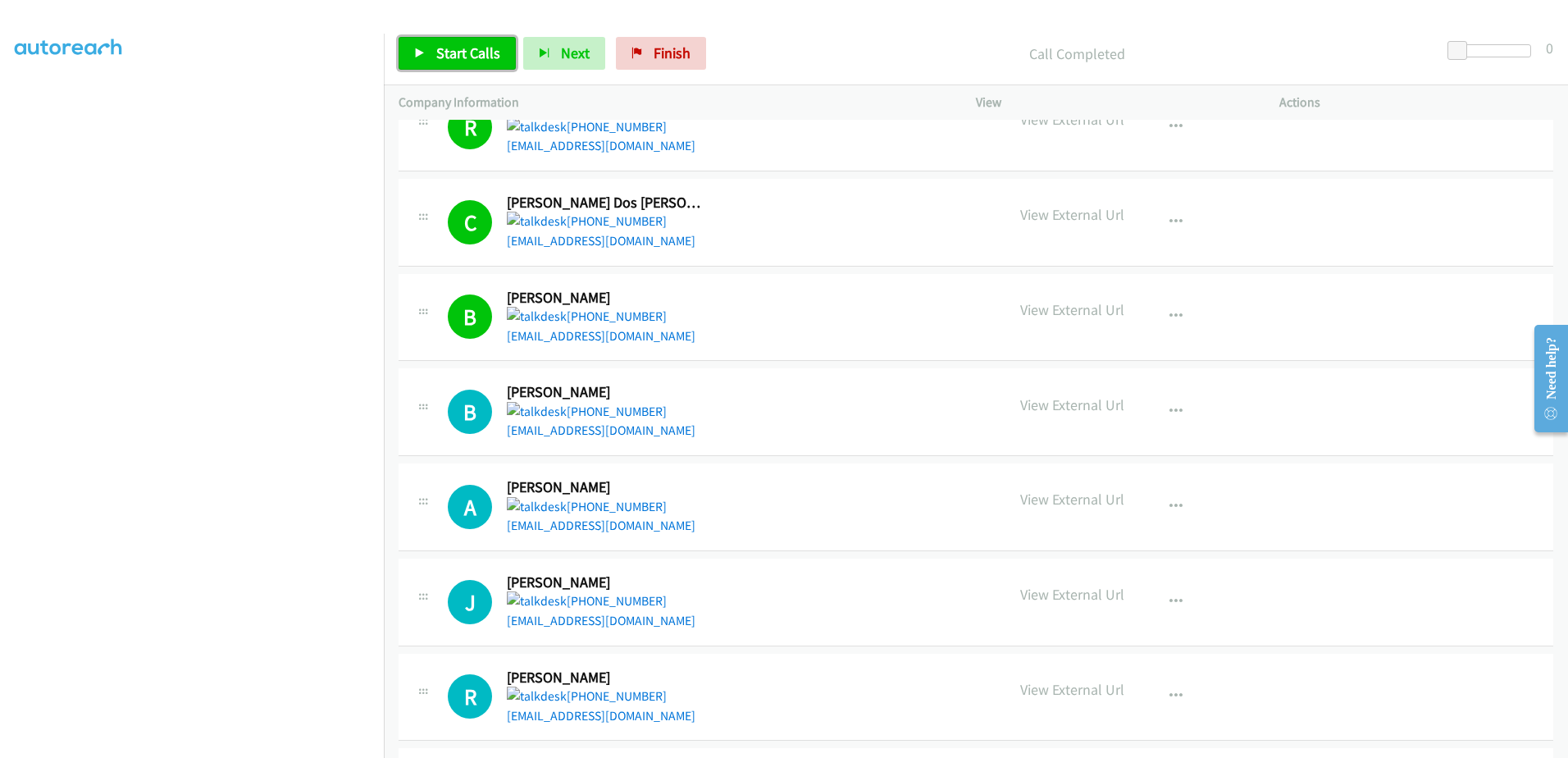
click at [445, 56] on span "Start Calls" at bounding box center [468, 53] width 64 height 19
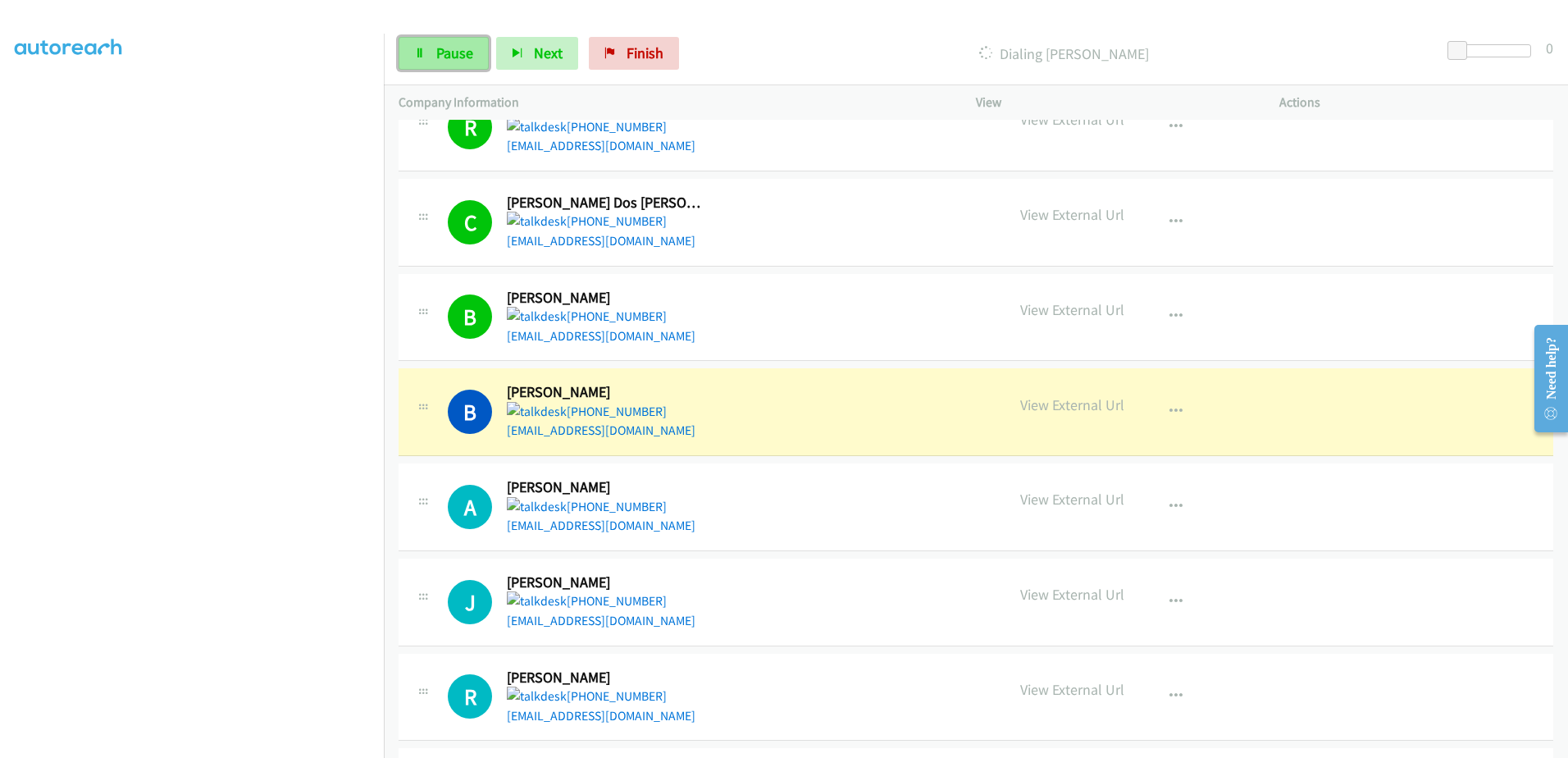
click at [445, 53] on span "Pause" at bounding box center [454, 53] width 37 height 19
